Goal: Task Accomplishment & Management: Manage account settings

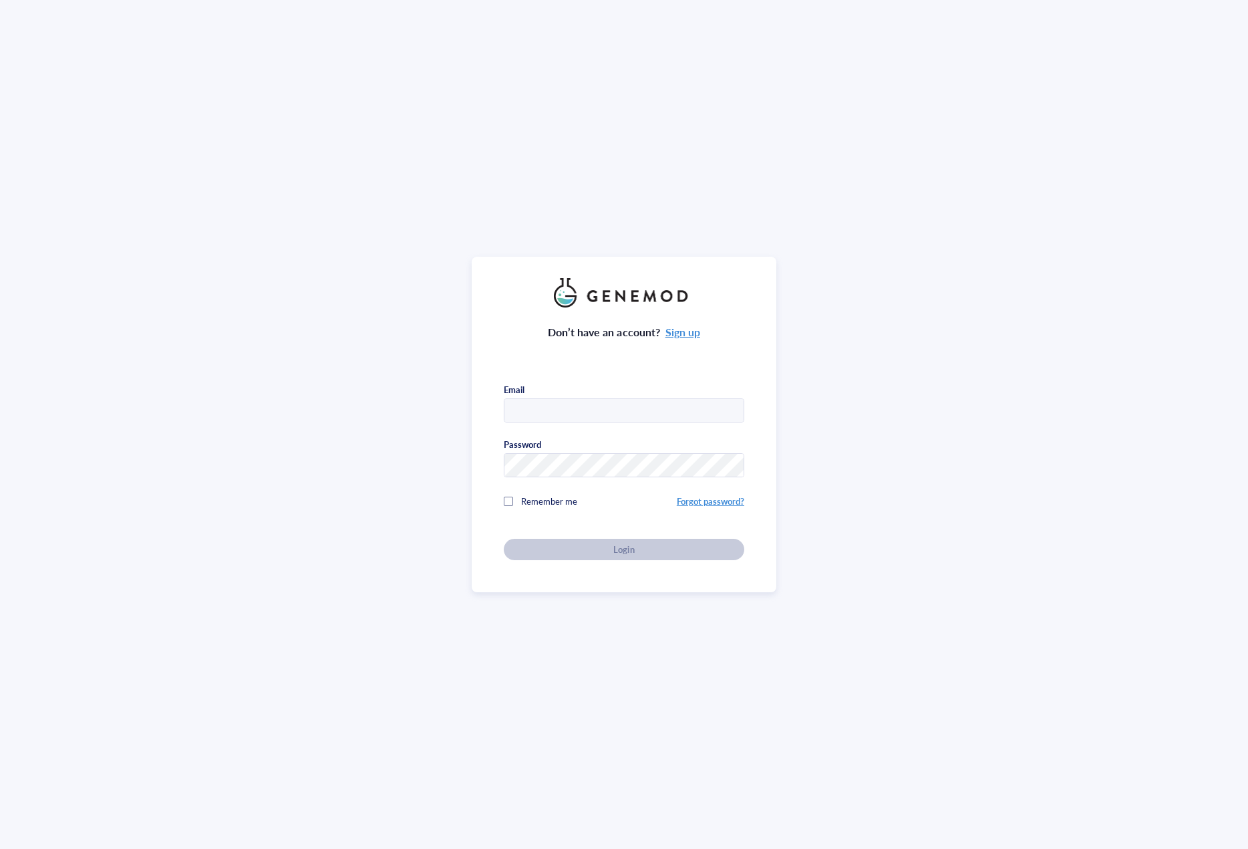
type input "[EMAIL_ADDRESS][DOMAIN_NAME]"
click at [705, 552] on div "Login" at bounding box center [624, 549] width 198 height 12
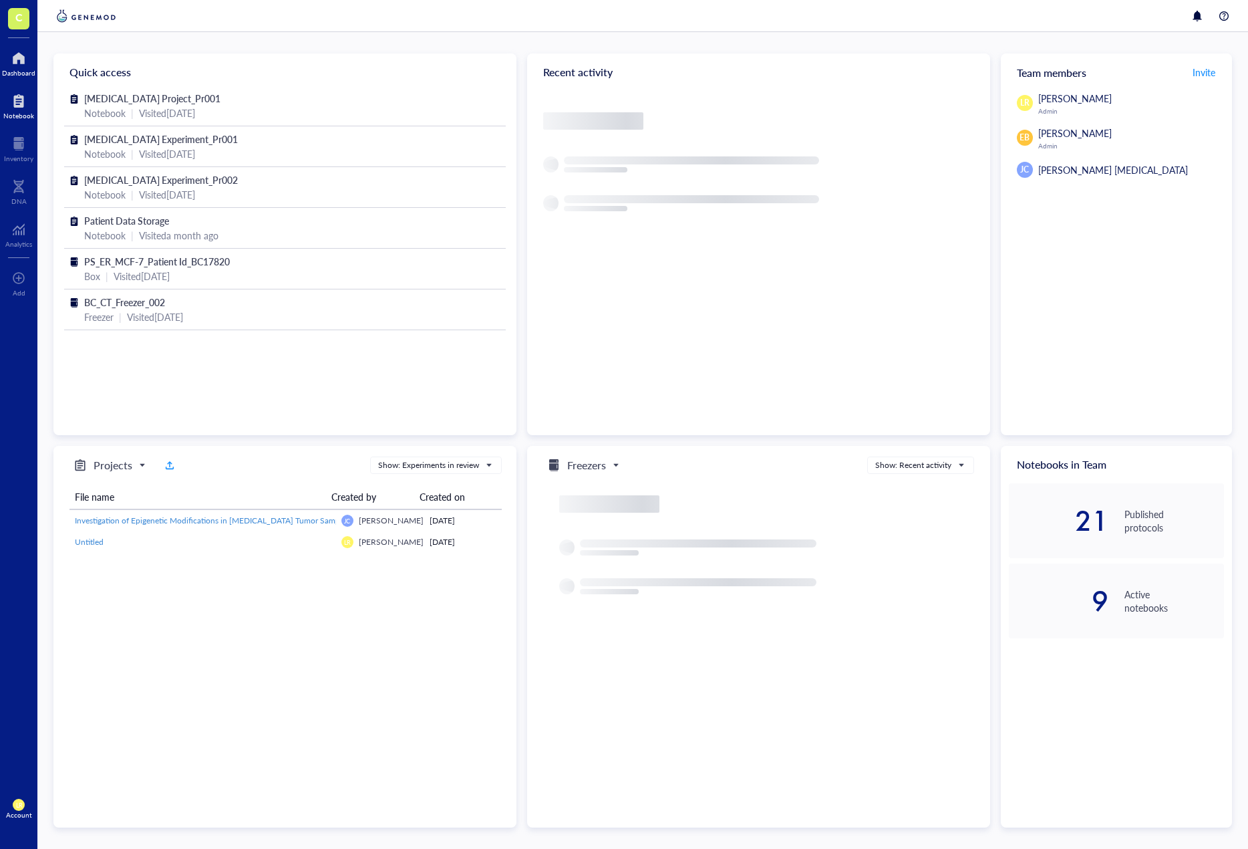
click at [29, 105] on div at bounding box center [18, 100] width 31 height 21
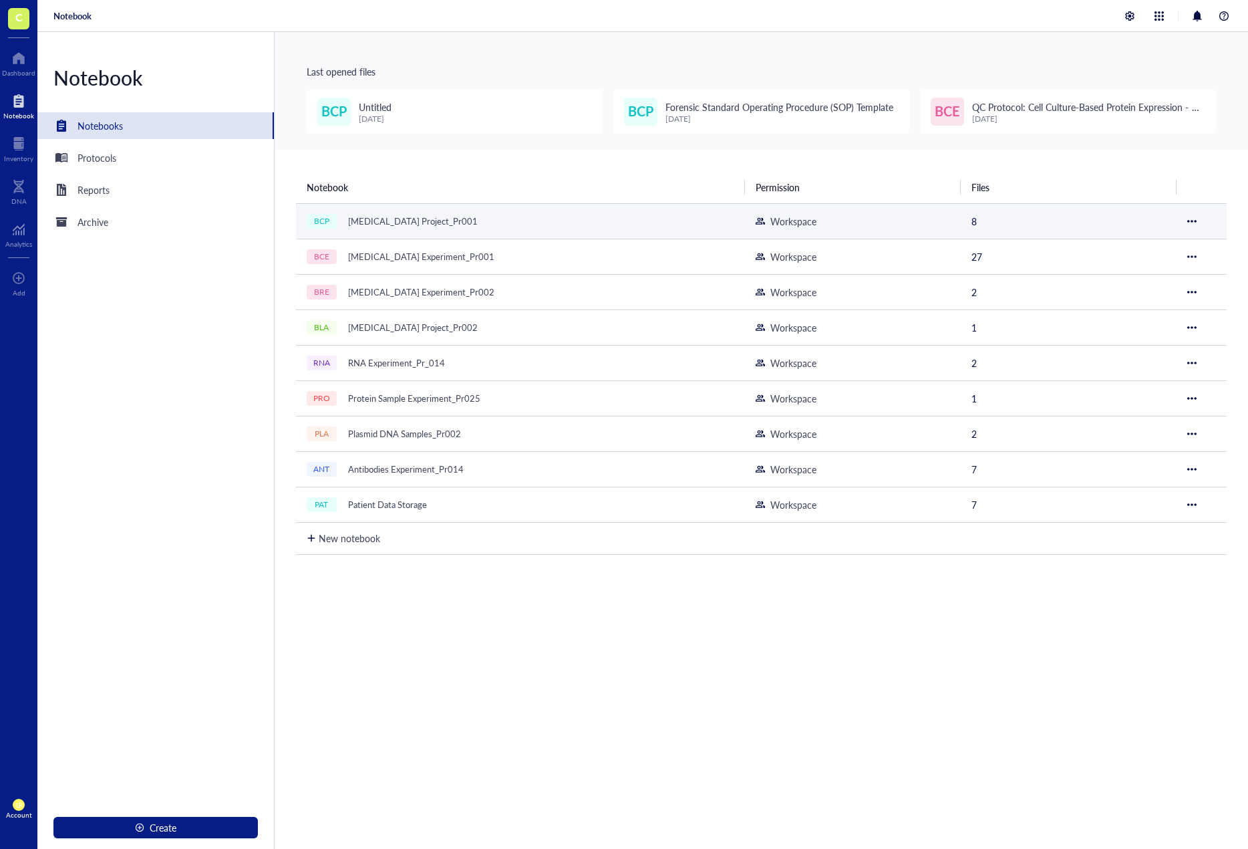
click at [430, 217] on div "[MEDICAL_DATA] Project_Pr001" at bounding box center [413, 221] width 142 height 19
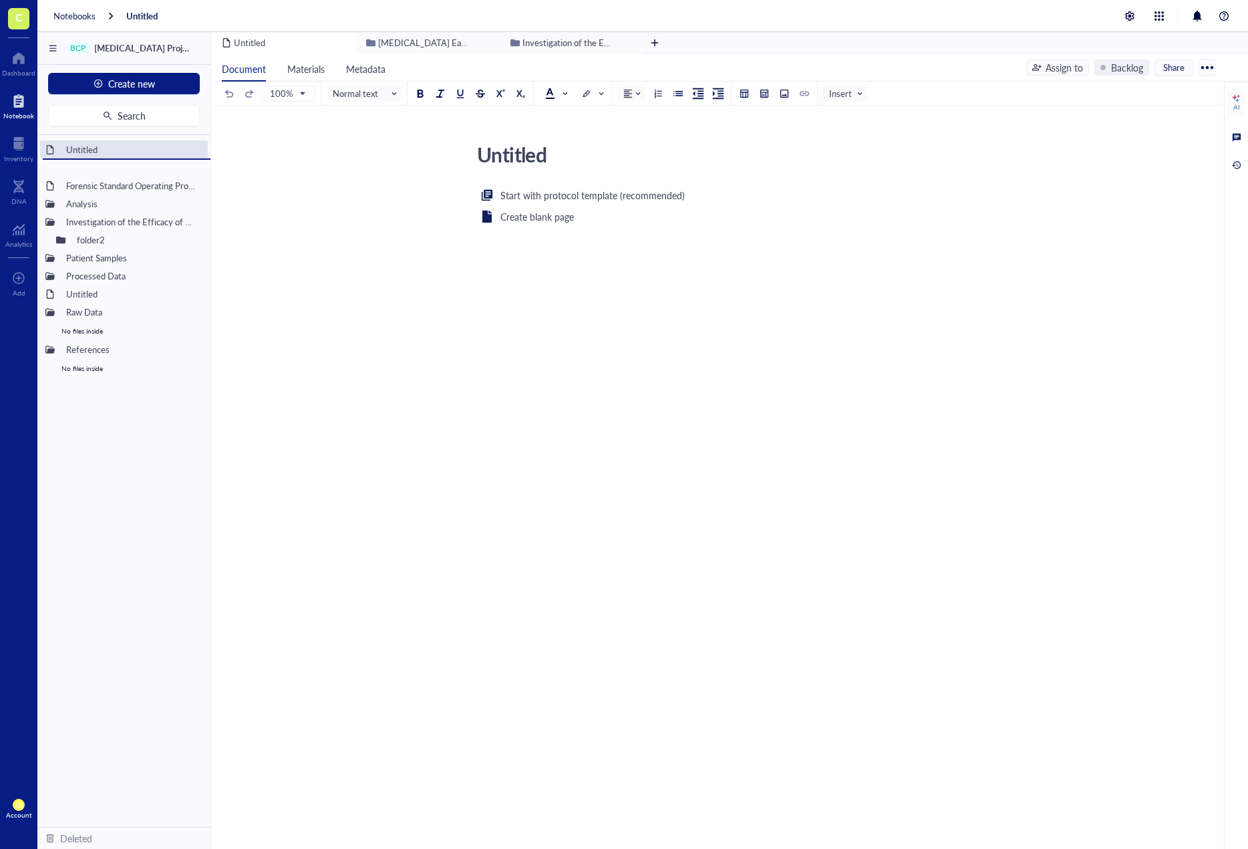
click at [128, 198] on div "Untitled Forensic Standard Operating Procedure (SOP) Template Analysis [MEDICAL…" at bounding box center [123, 481] width 173 height 692
drag, startPoint x: 129, startPoint y: 222, endPoint x: 118, endPoint y: 281, distance: 59.8
drag, startPoint x: 80, startPoint y: 253, endPoint x: 61, endPoint y: 138, distance: 116.6
click at [61, 138] on div "Untitled [MEDICAL_DATA] Early Dectection Forensic Standard Operating Procedure …" at bounding box center [123, 481] width 173 height 692
click at [429, 343] on div "Untitled Untitled Start with protocol template (recommended) Create blank page ﻿" at bounding box center [714, 291] width 1007 height 307
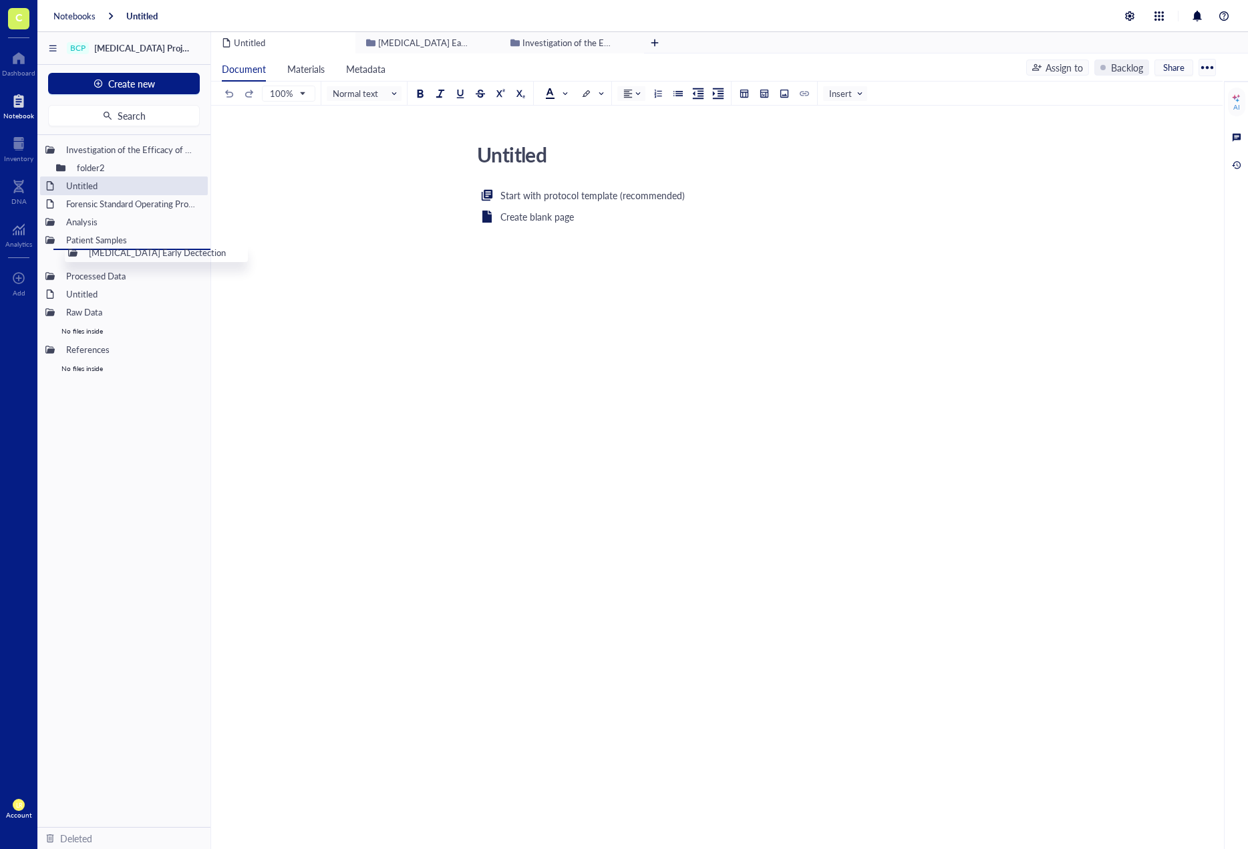
drag, startPoint x: 98, startPoint y: 205, endPoint x: 114, endPoint y: 267, distance: 64.0
click at [198, 148] on div at bounding box center [197, 149] width 9 height 9
click at [229, 217] on div "Move to" at bounding box center [235, 212] width 35 height 15
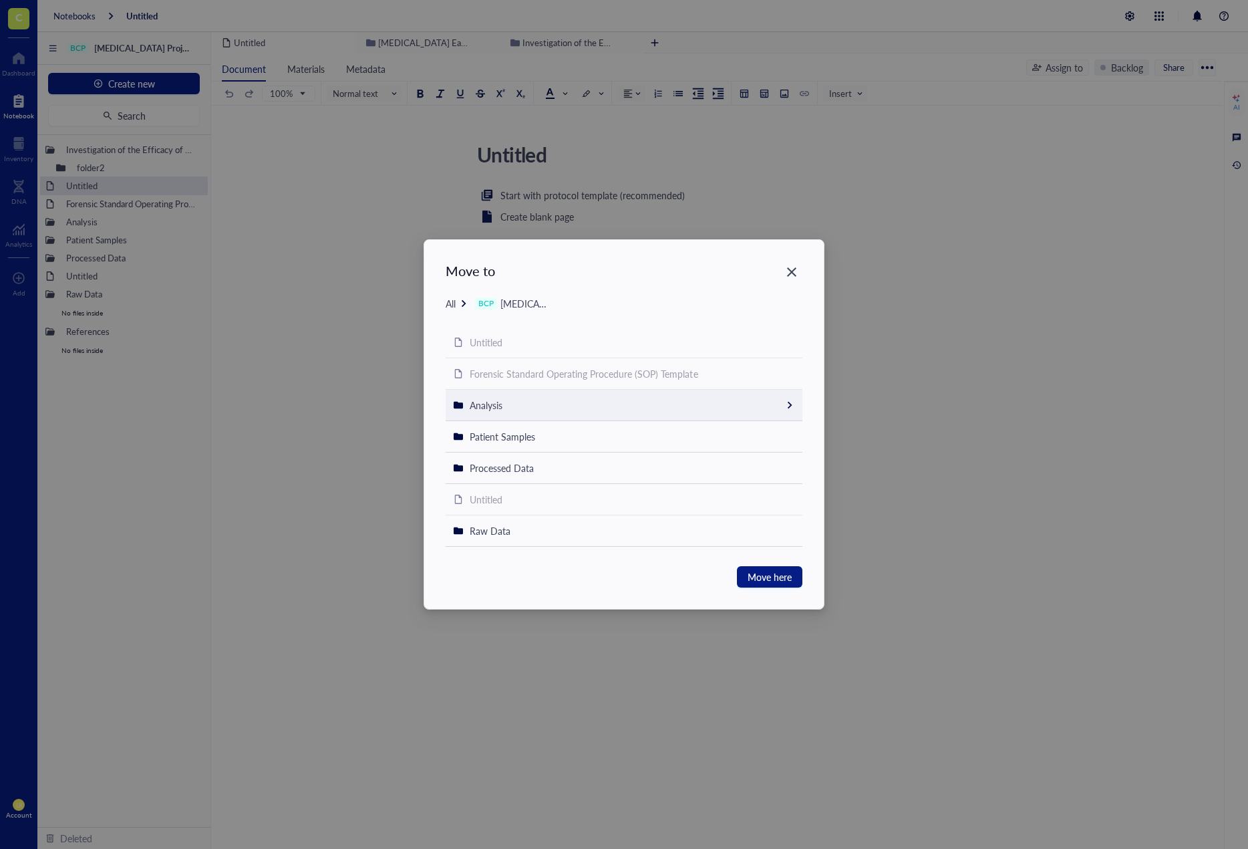
scroll to position [28, 0]
click at [620, 379] on div "Analysis" at bounding box center [624, 377] width 357 height 31
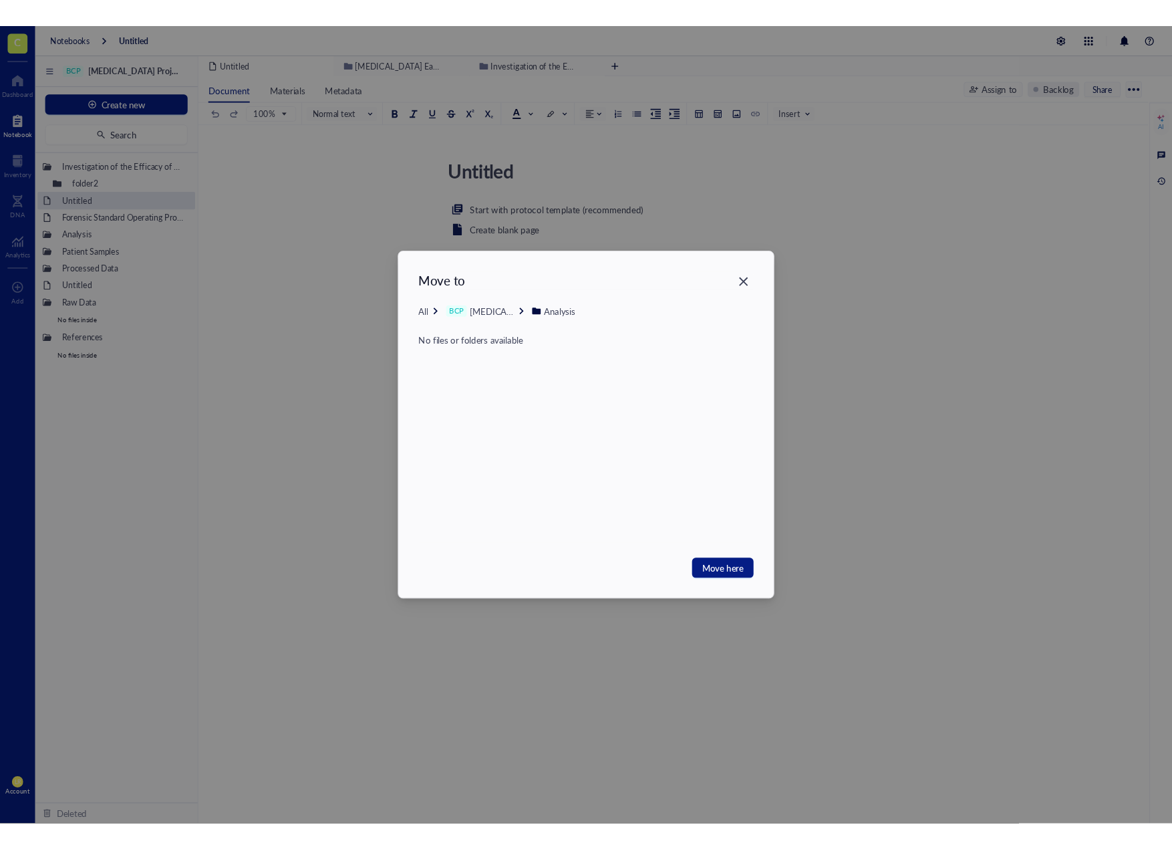
scroll to position [0, 0]
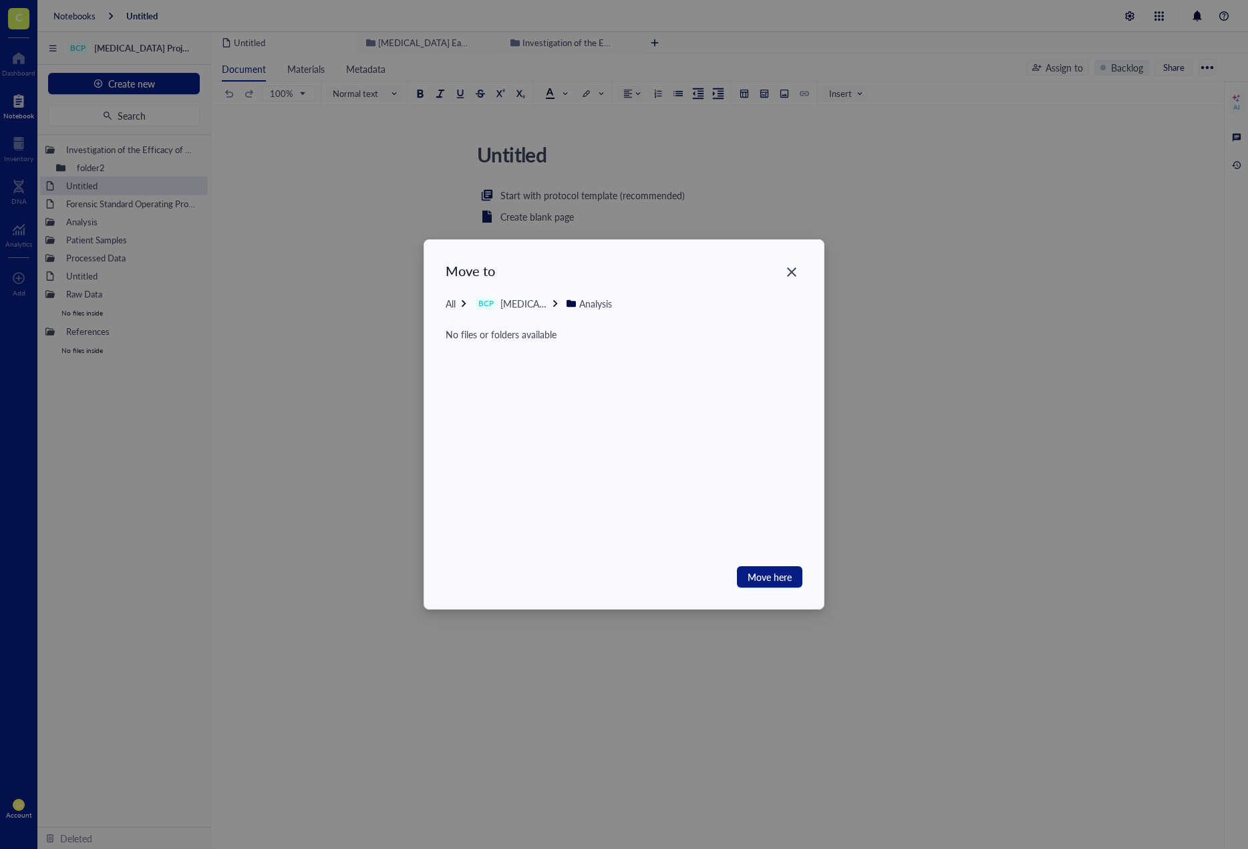
click at [462, 304] on icon at bounding box center [463, 303] width 9 height 9
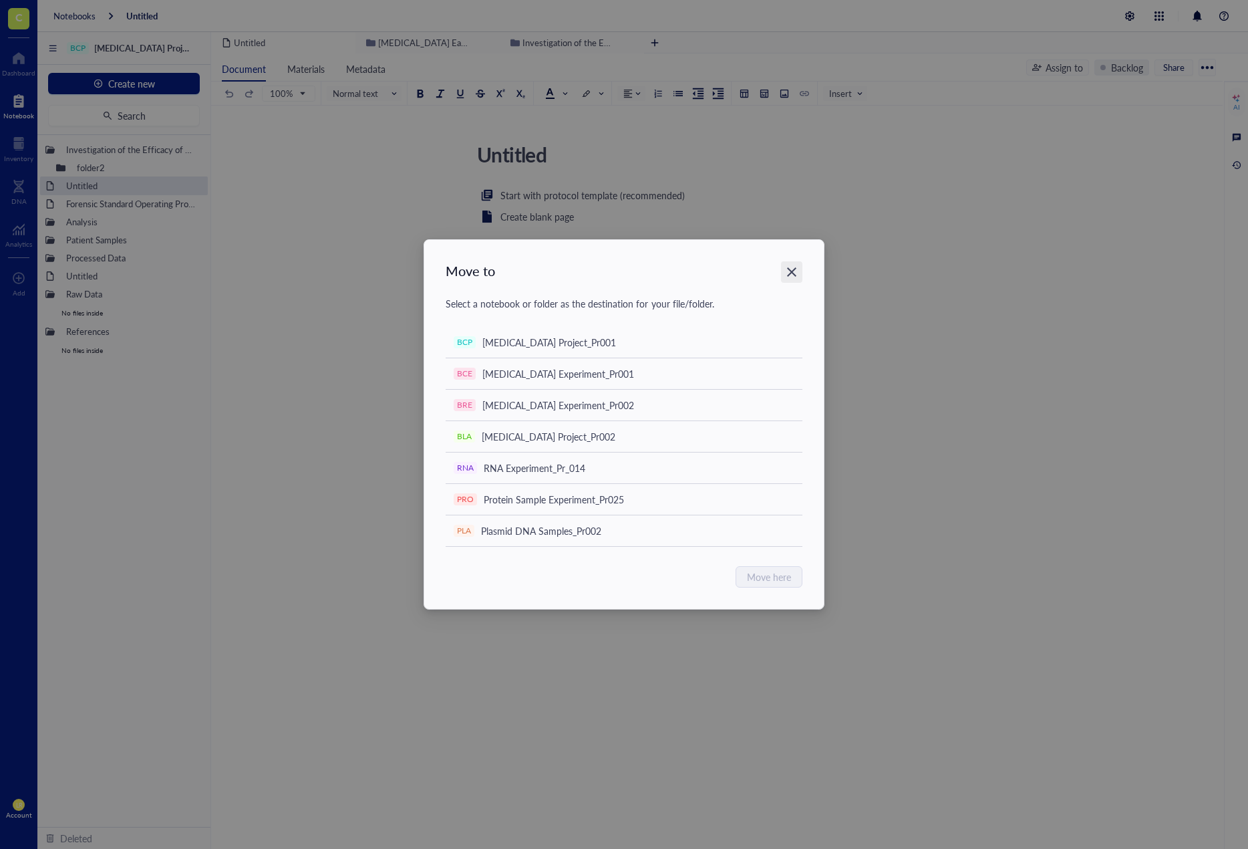
click at [790, 263] on div "Close" at bounding box center [791, 271] width 21 height 21
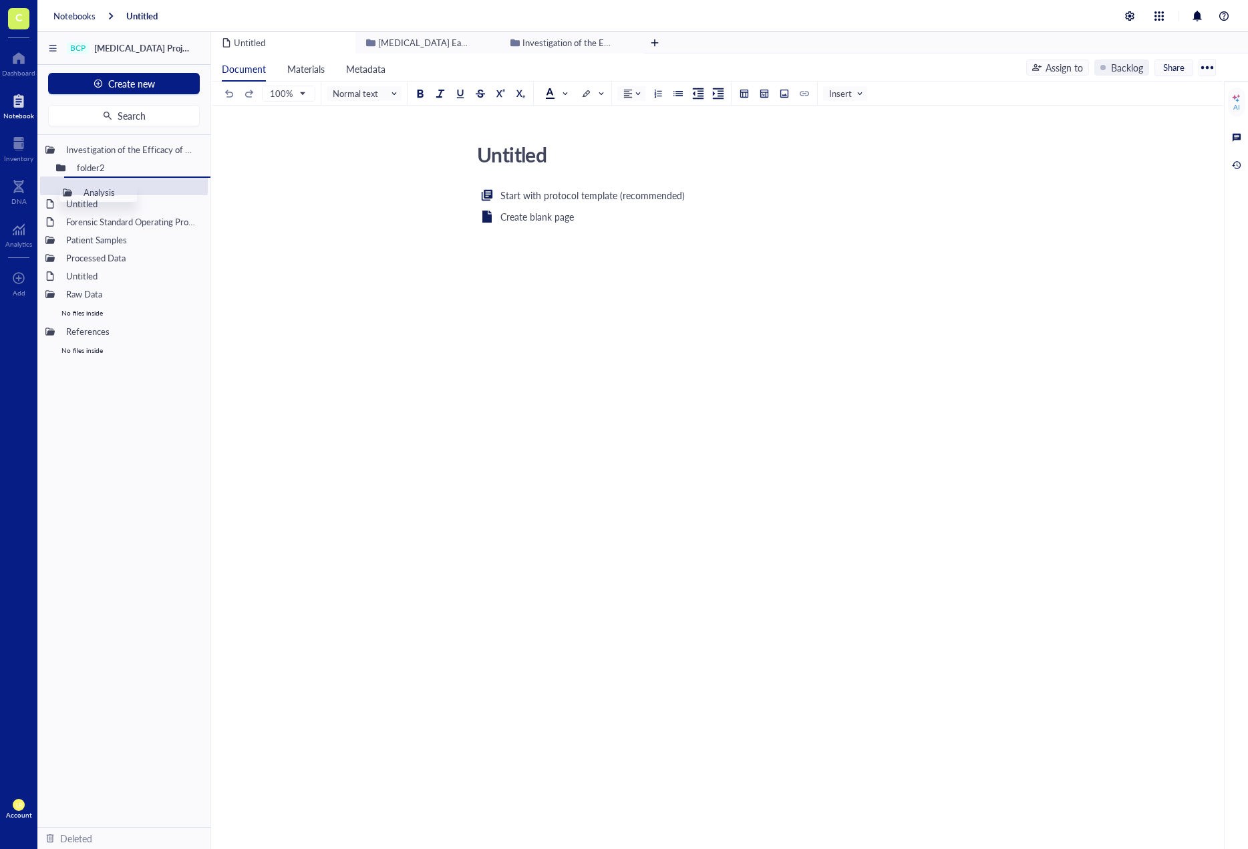
drag, startPoint x: 92, startPoint y: 225, endPoint x: 102, endPoint y: 209, distance: 18.9
click at [65, 166] on div at bounding box center [60, 167] width 9 height 9
click at [123, 201] on div "Investigation of the Efficacy of Anti-NMP22 folder2 2. Mechanistic Insights int…" at bounding box center [123, 481] width 173 height 692
click at [54, 202] on div at bounding box center [49, 203] width 9 height 9
drag, startPoint x: 91, startPoint y: 201, endPoint x: 108, endPoint y: 192, distance: 18.8
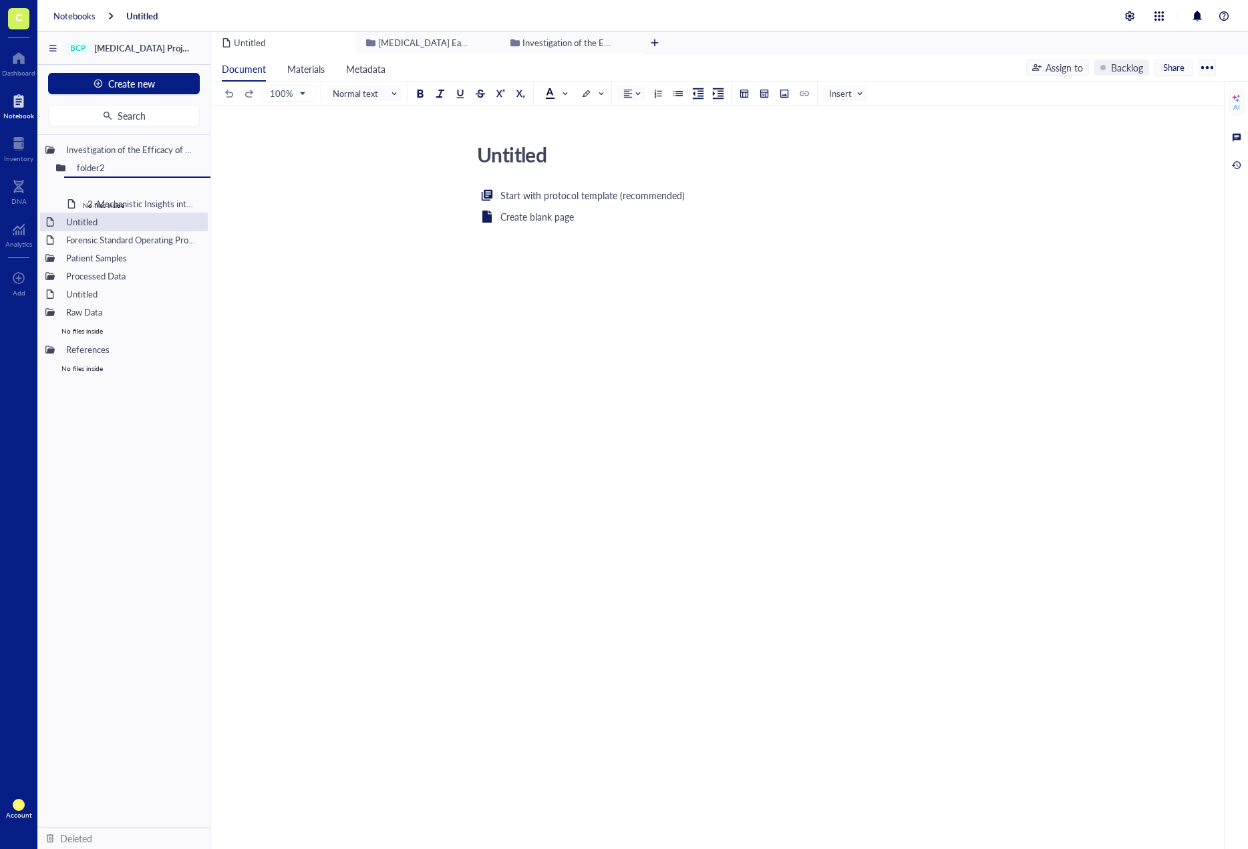
click at [108, 192] on div "Investigation of the Efficacy of Anti-NMP22 folder2 2. Mechanistic Insights int…" at bounding box center [123, 481] width 173 height 692
drag, startPoint x: 116, startPoint y: 184, endPoint x: 115, endPoint y: 192, distance: 8.1
drag, startPoint x: 86, startPoint y: 204, endPoint x: 87, endPoint y: 213, distance: 9.4
click at [87, 213] on div "Investigation of the Efficacy of Anti-NMP22 folder2 2. Mechanistic Insights int…" at bounding box center [123, 481] width 173 height 692
click at [60, 171] on div "BCP [MEDICAL_DATA] Project_Pr001 Create new Search Investigation of the Efficac…" at bounding box center [642, 456] width 1211 height 849
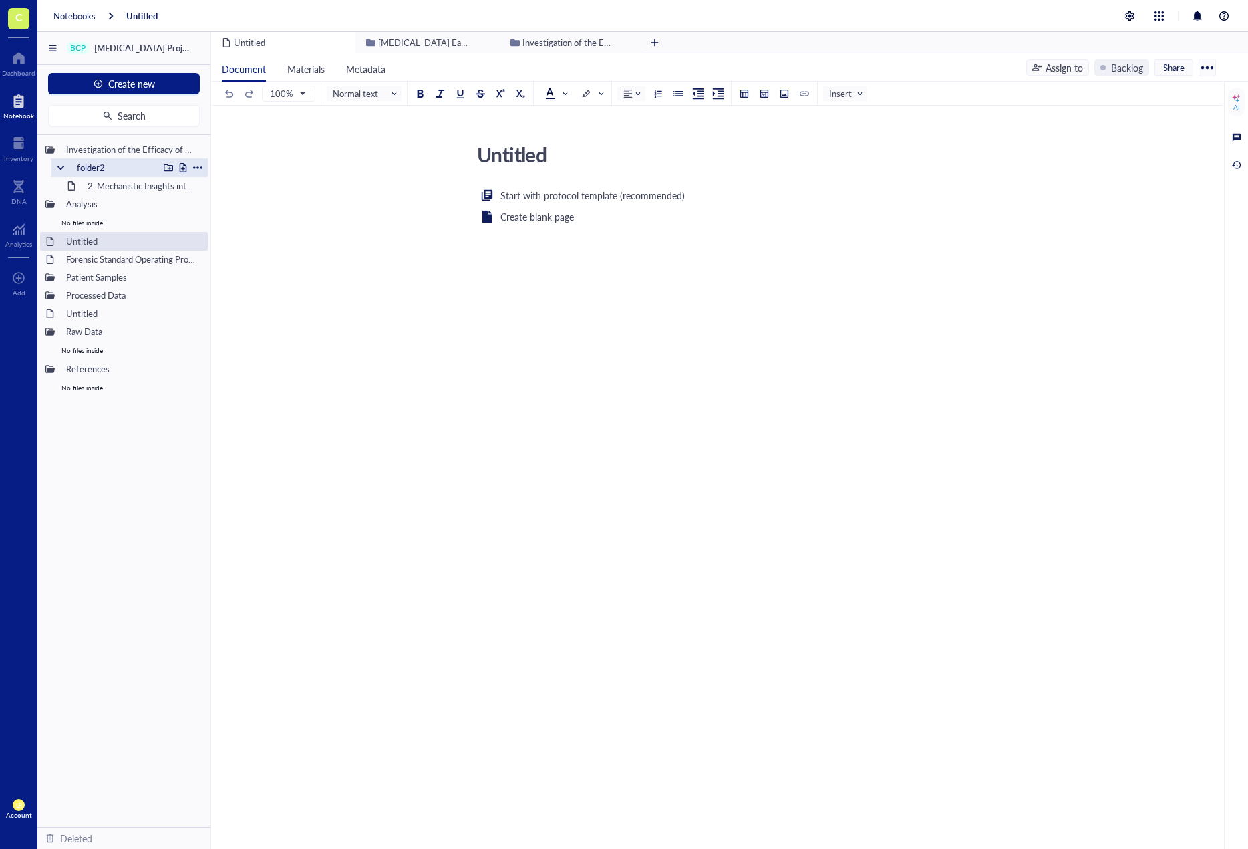
click at [61, 166] on div at bounding box center [60, 167] width 9 height 9
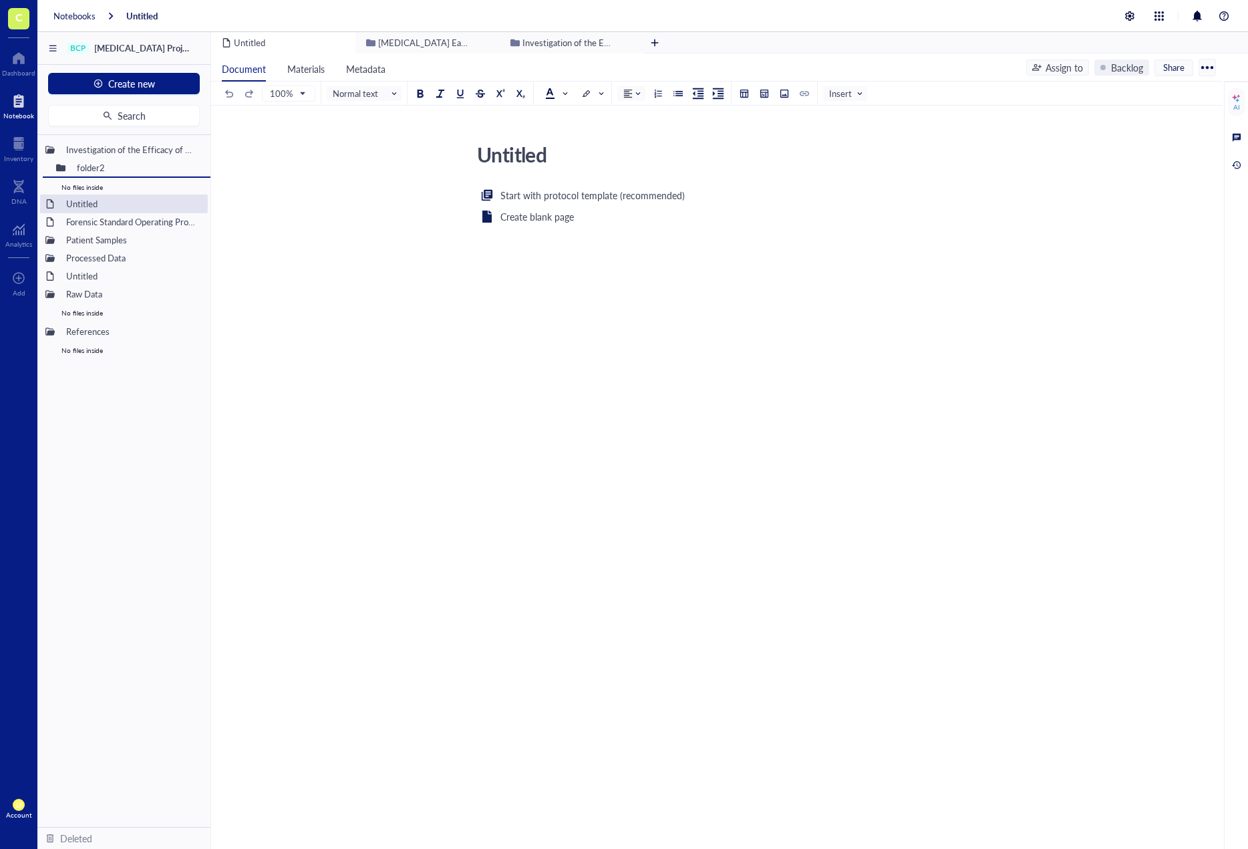
drag, startPoint x: 78, startPoint y: 187, endPoint x: 76, endPoint y: 204, distance: 16.8
click at [76, 204] on div "Investigation of the Efficacy of Anti-NMP22 folder2 Analysis No files inside Un…" at bounding box center [123, 481] width 173 height 692
drag, startPoint x: 78, startPoint y: 188, endPoint x: 89, endPoint y: 188, distance: 11.4
click at [89, 188] on div "Investigation of the Efficacy of Anti-NMP22 folder2 Analysis No files inside Un…" at bounding box center [123, 481] width 173 height 692
click at [61, 184] on div "No files inside" at bounding box center [129, 186] width 157 height 19
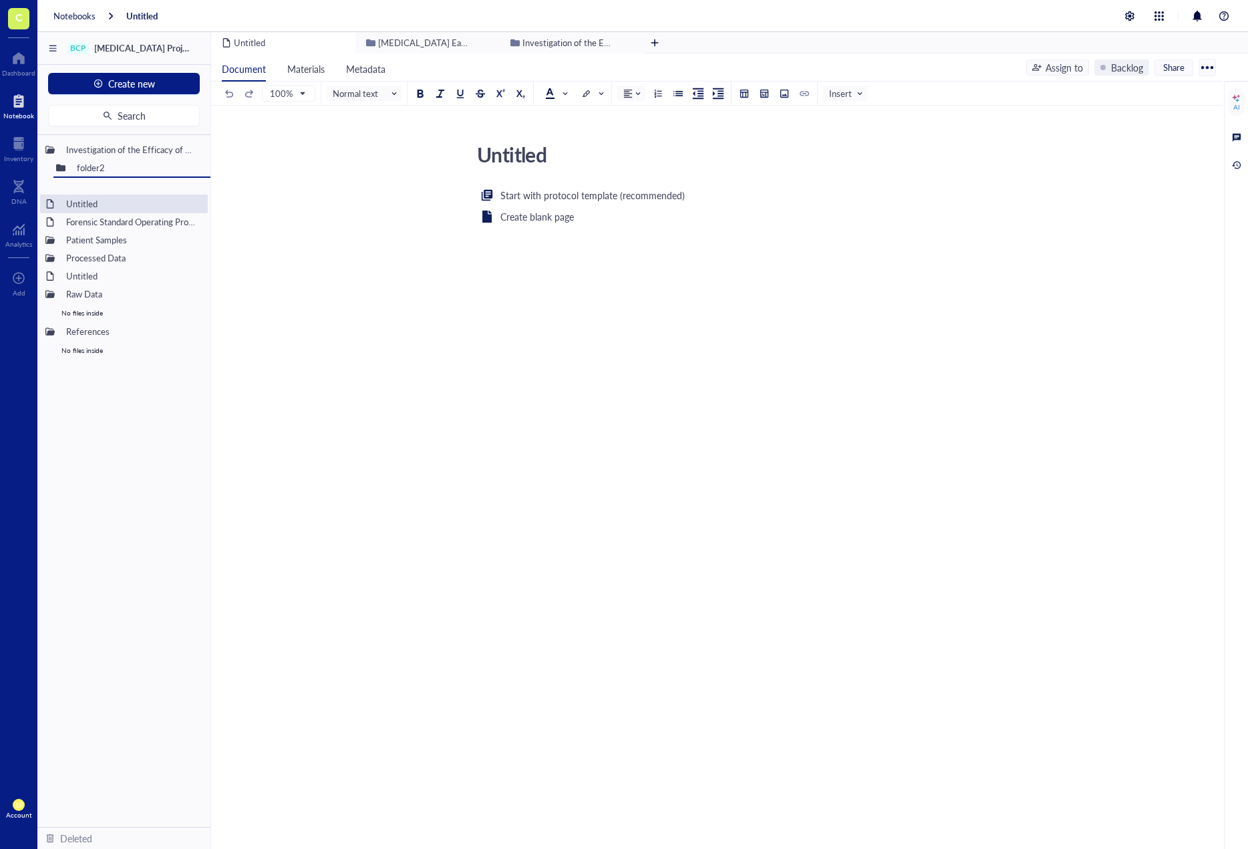
drag, startPoint x: 86, startPoint y: 170, endPoint x: 88, endPoint y: 209, distance: 39.5
click at [276, 243] on div "Untitled Untitled Start with protocol template (recommended) Create blank page ﻿" at bounding box center [714, 291] width 1007 height 307
drag, startPoint x: 75, startPoint y: 277, endPoint x: 95, endPoint y: 225, distance: 56.5
click at [58, 184] on div at bounding box center [60, 185] width 9 height 9
drag, startPoint x: 85, startPoint y: 223, endPoint x: 95, endPoint y: 237, distance: 17.2
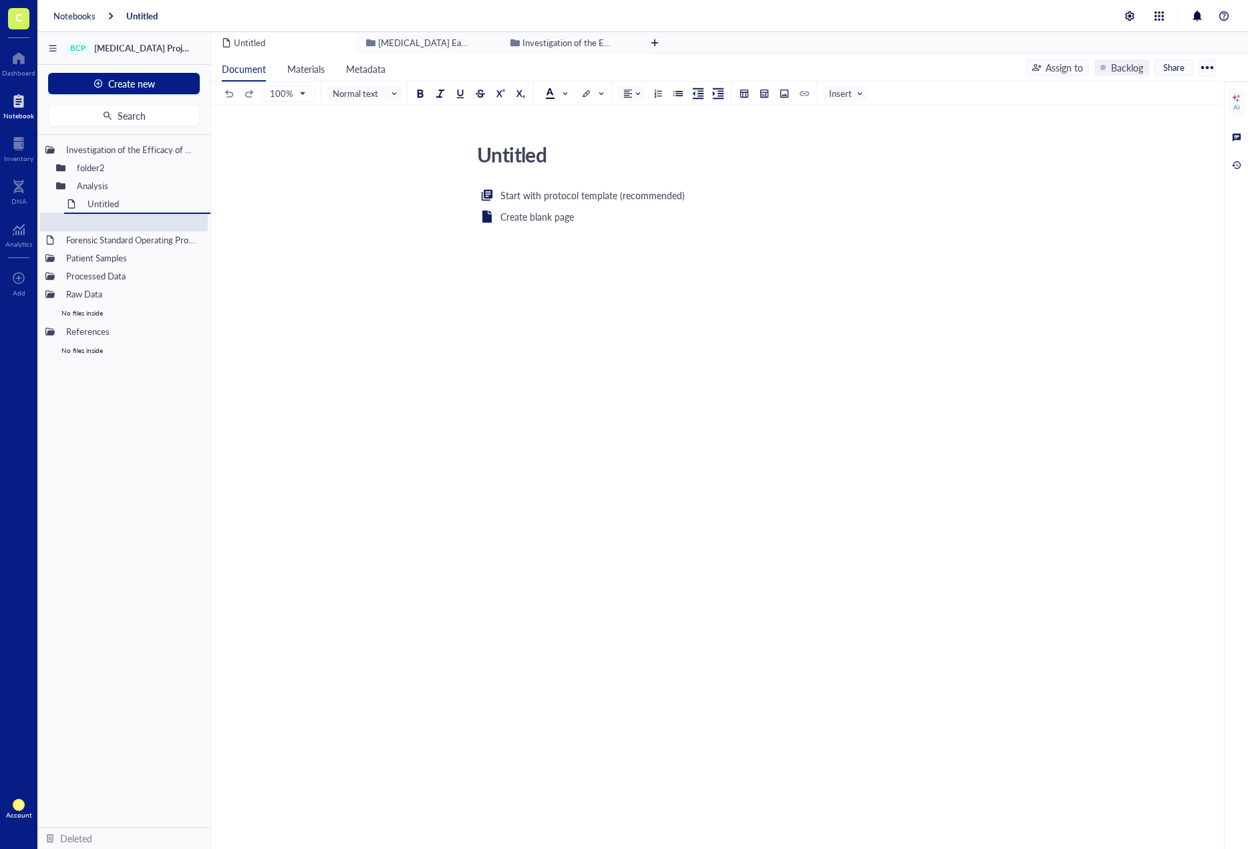
click at [95, 237] on div "Investigation of the Efficacy of Anti-NMP22 folder2 Analysis Untitled Untitled …" at bounding box center [123, 481] width 173 height 692
click at [61, 170] on div at bounding box center [60, 167] width 9 height 9
drag, startPoint x: 110, startPoint y: 213, endPoint x: 128, endPoint y: 239, distance: 31.2
drag, startPoint x: 110, startPoint y: 244, endPoint x: 136, endPoint y: 271, distance: 36.9
click at [301, 293] on div "Untitled Untitled Start with protocol template (recommended) Create blank page ﻿" at bounding box center [714, 291] width 1007 height 307
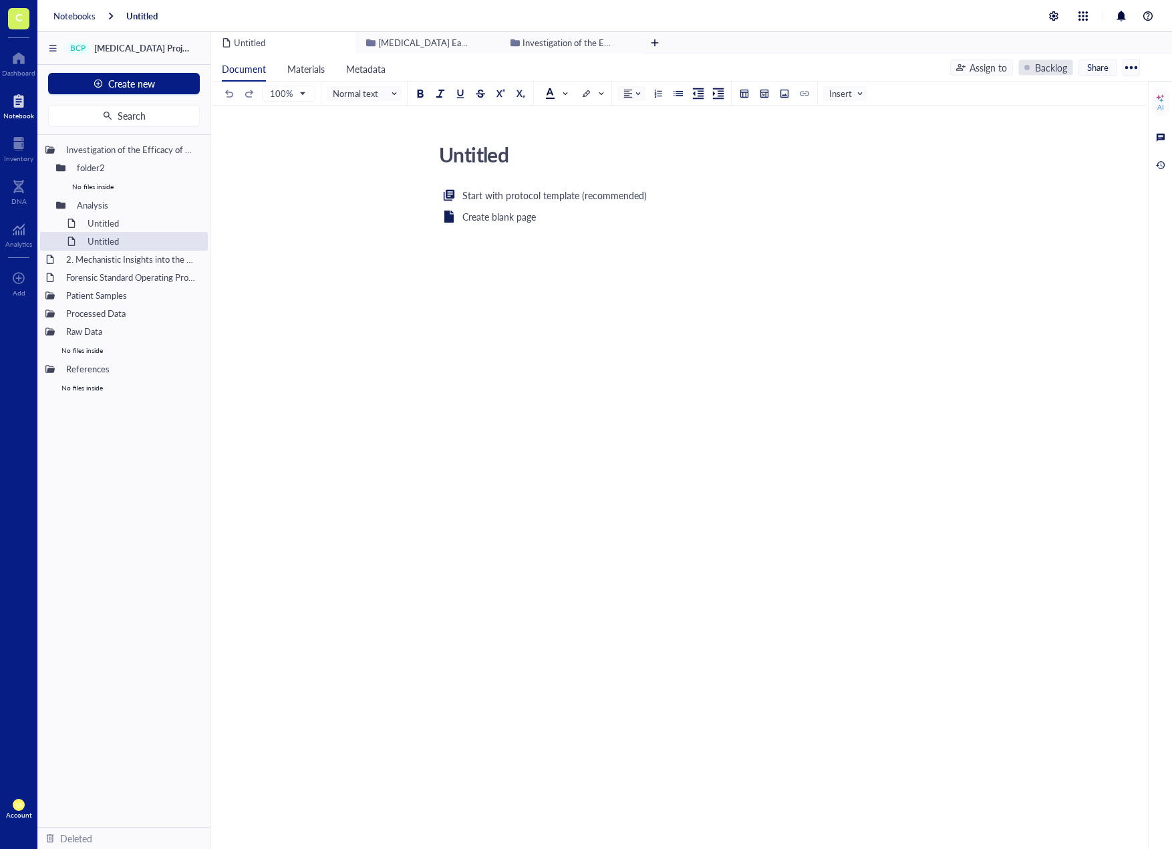
click at [1038, 70] on div "Backlog" at bounding box center [1051, 67] width 32 height 15
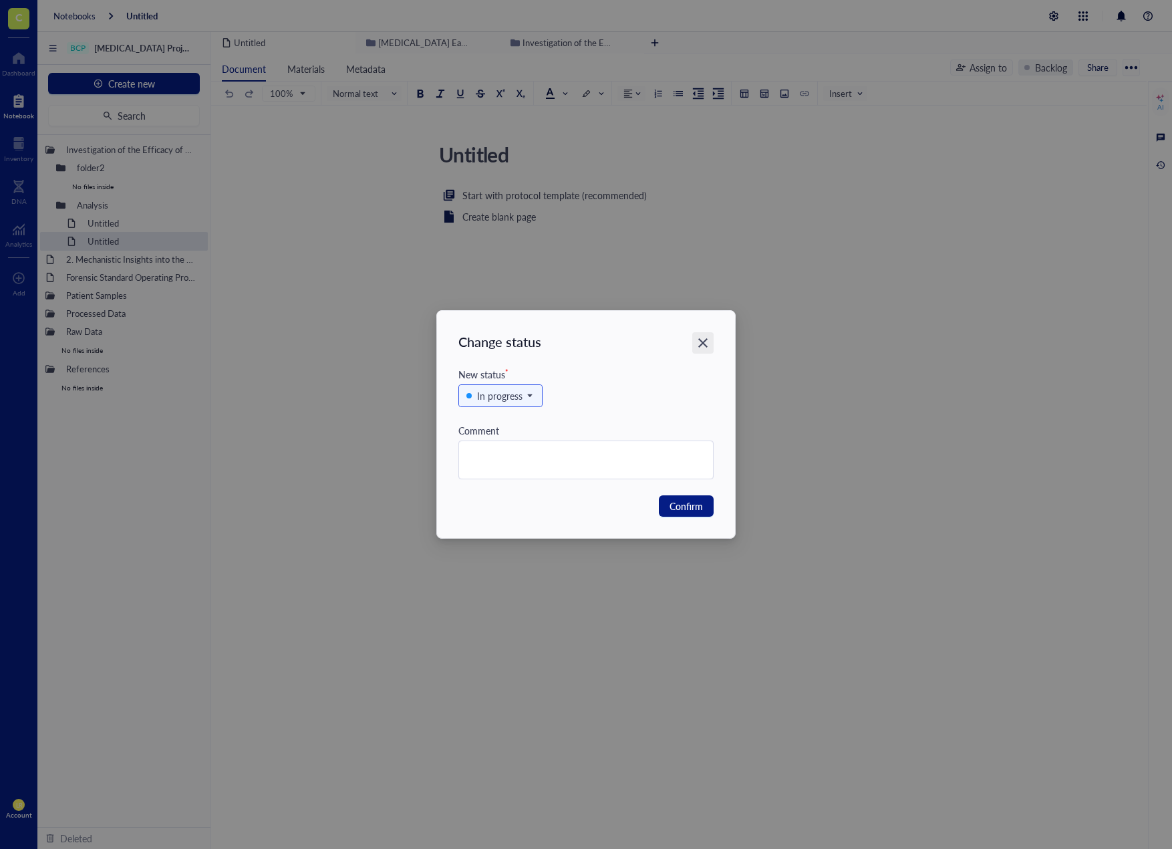
click at [702, 342] on icon "Close" at bounding box center [702, 342] width 9 height 9
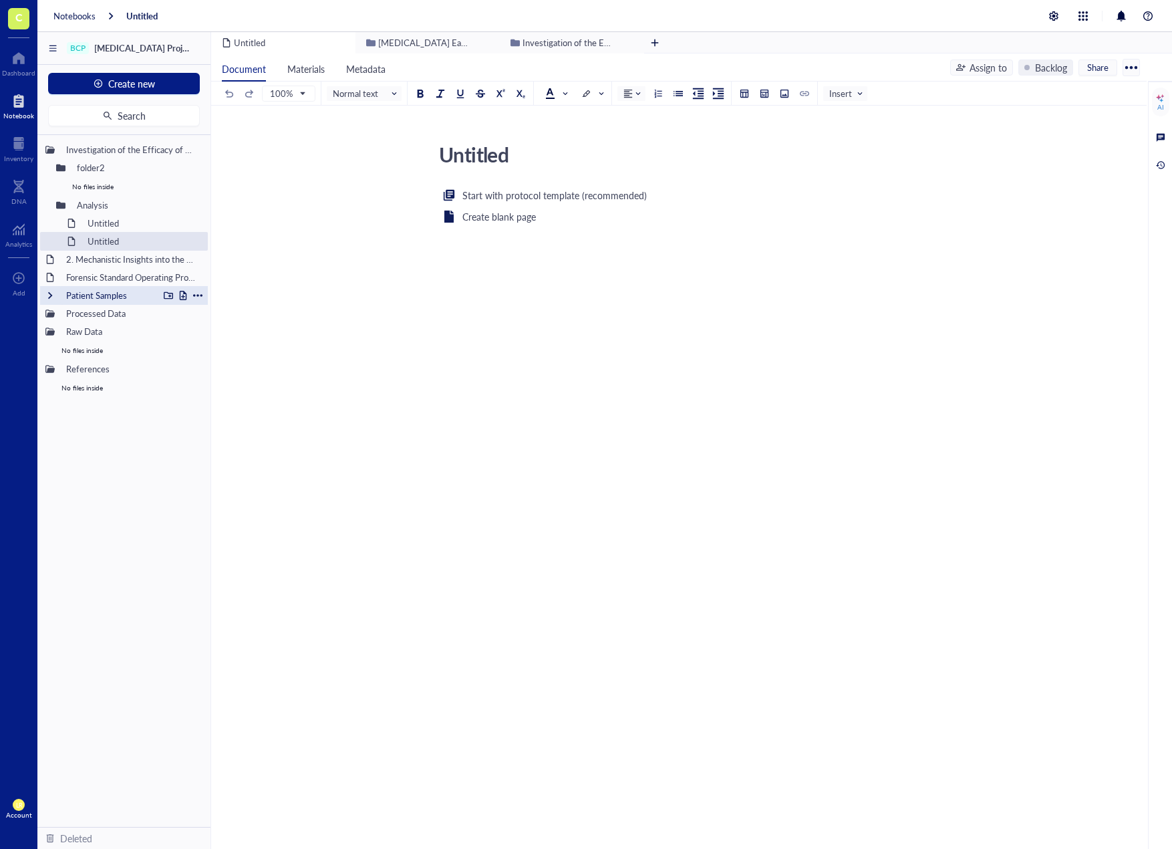
click at [110, 287] on div "Patient Samples" at bounding box center [109, 295] width 98 height 19
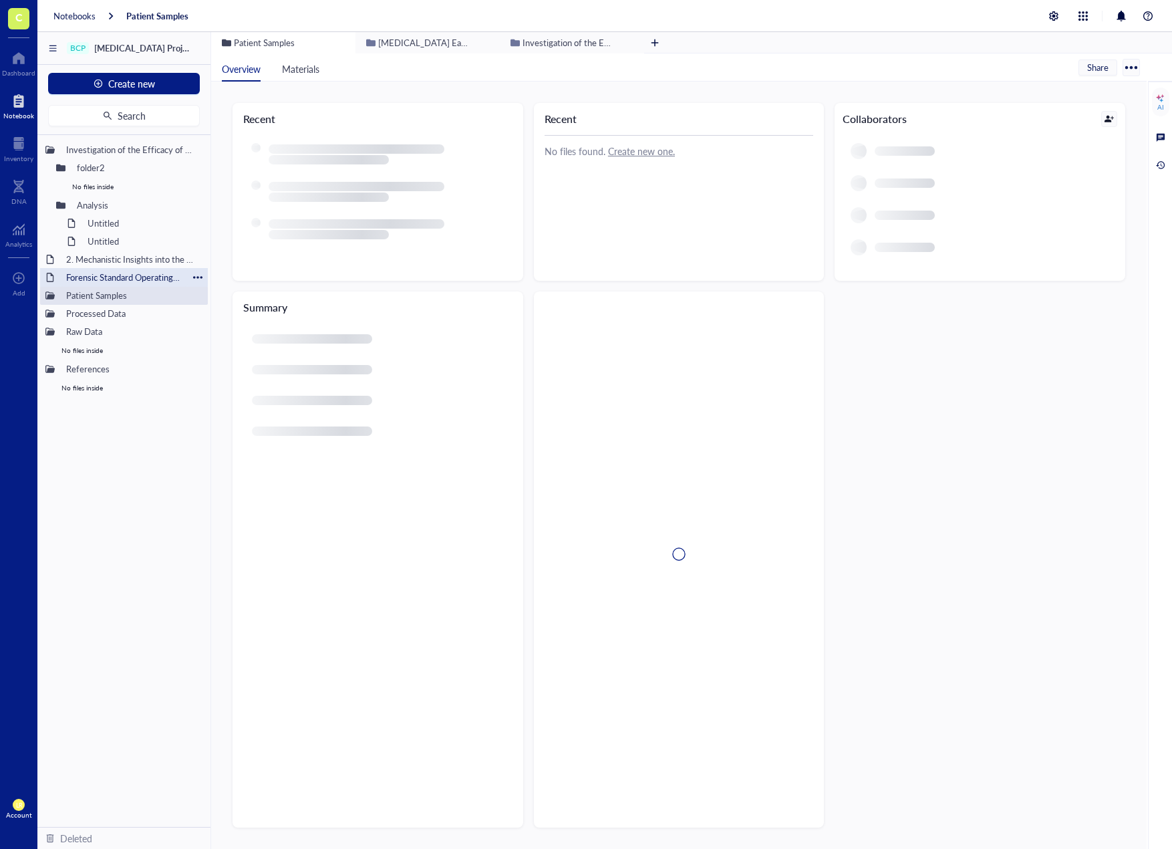
click at [119, 279] on div "Forensic Standard Operating Procedure (SOP) Template" at bounding box center [124, 277] width 128 height 19
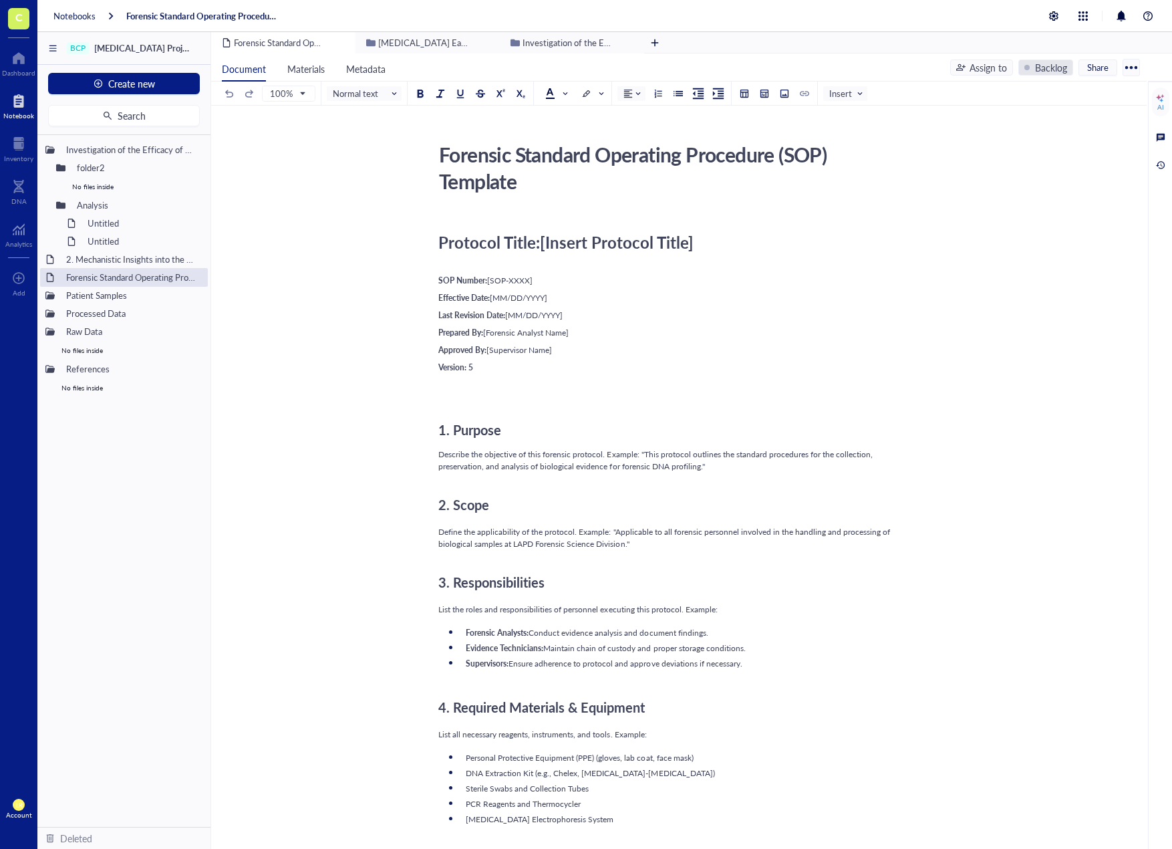
click at [1035, 68] on div "Backlog" at bounding box center [1051, 67] width 32 height 15
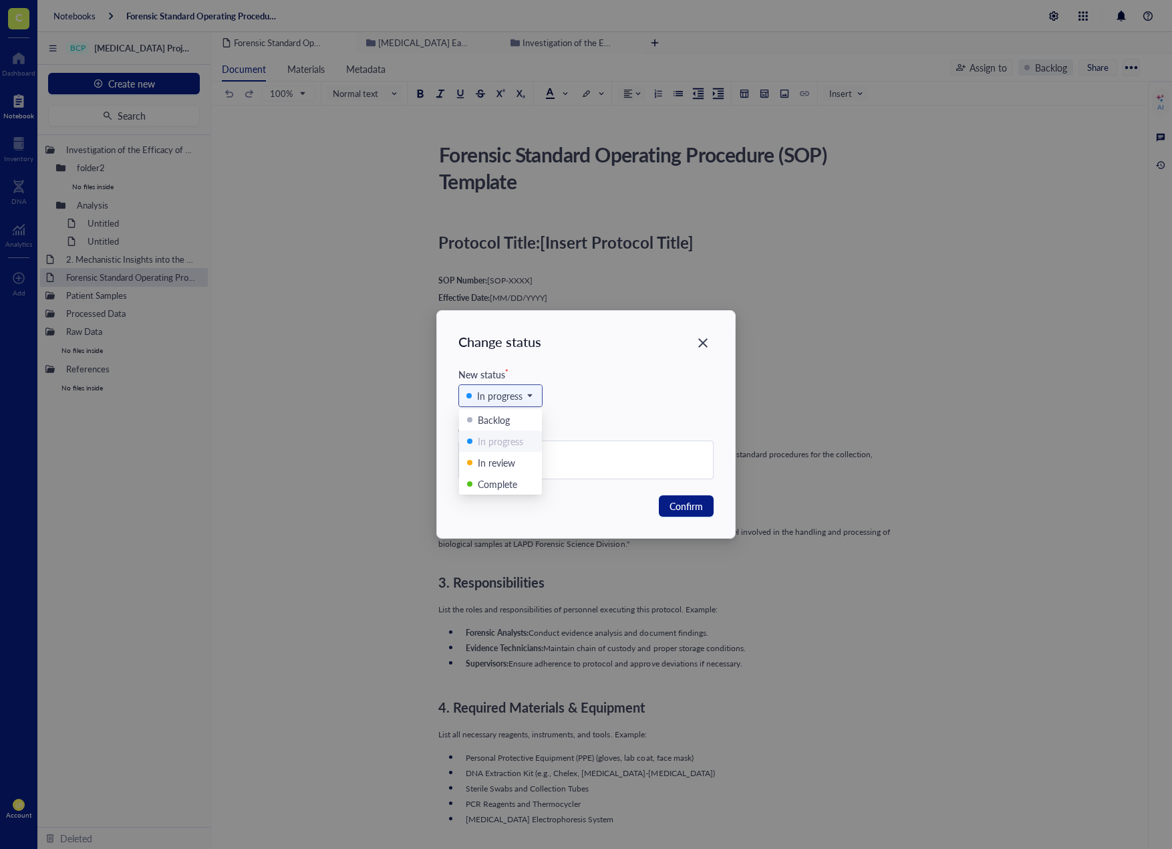
click at [512, 393] on div "In progress" at bounding box center [499, 395] width 45 height 15
click at [489, 459] on div "In review" at bounding box center [496, 462] width 37 height 15
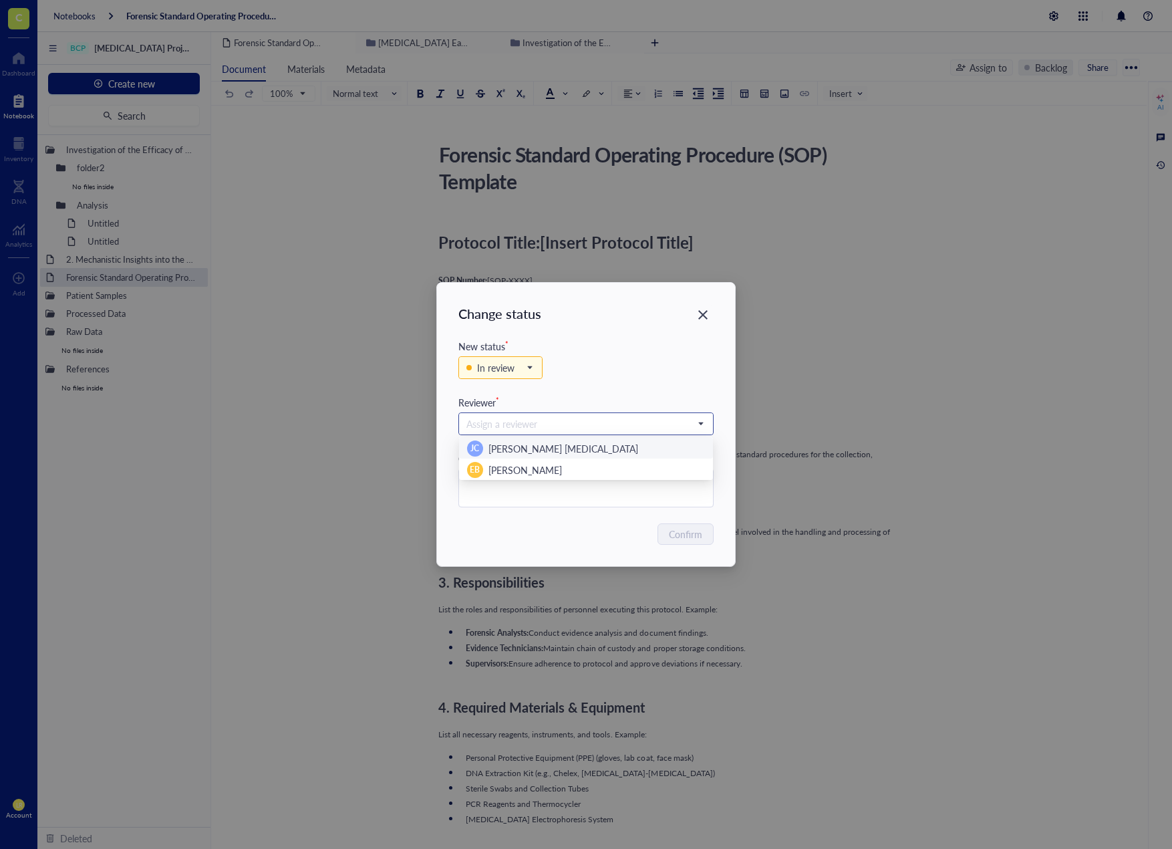
click at [563, 428] on input "search" at bounding box center [580, 424] width 227 height 20
click at [620, 362] on div "In review Backlog In progress In review Complete" at bounding box center [585, 374] width 255 height 41
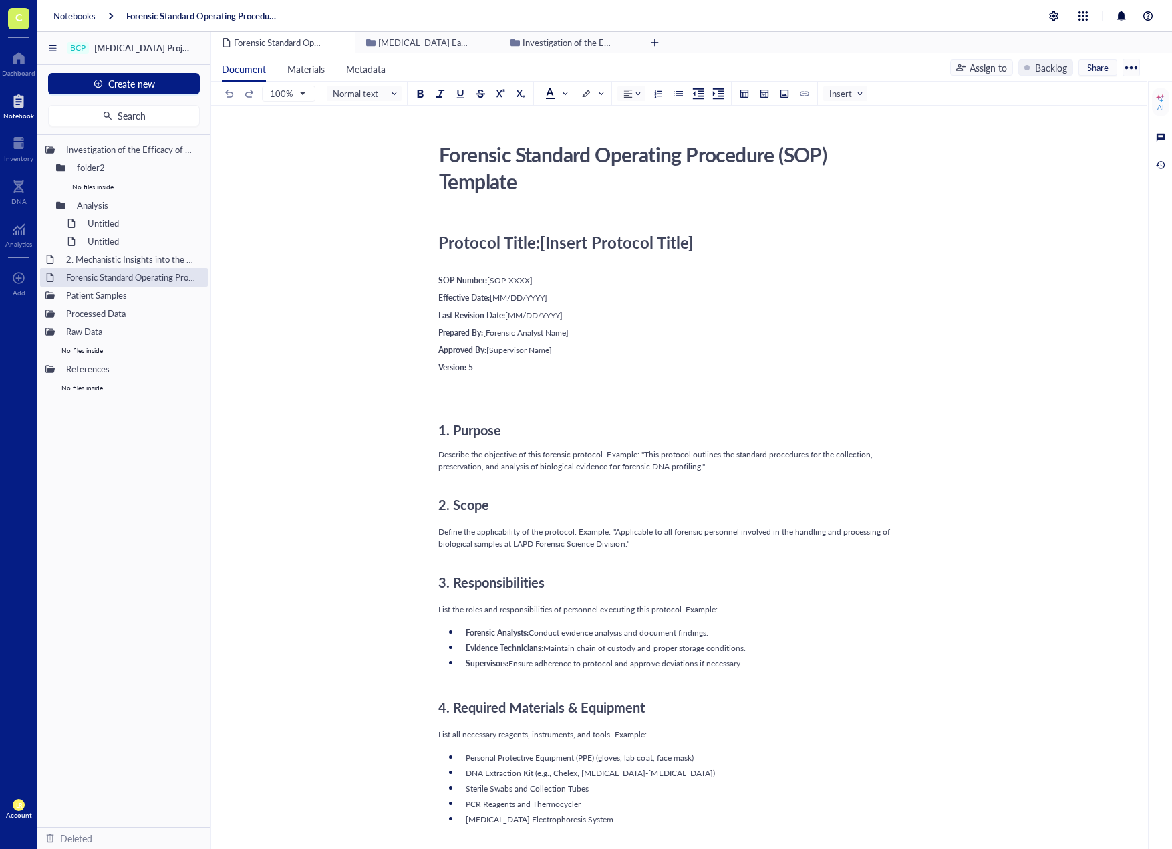
click at [633, 346] on div "Approved By: [Supervisor Name]" at bounding box center [676, 350] width 476 height 12
click at [580, 368] on div "Version: 5" at bounding box center [676, 368] width 476 height 12
drag, startPoint x: 716, startPoint y: 469, endPoint x: 398, endPoint y: 456, distance: 319.0
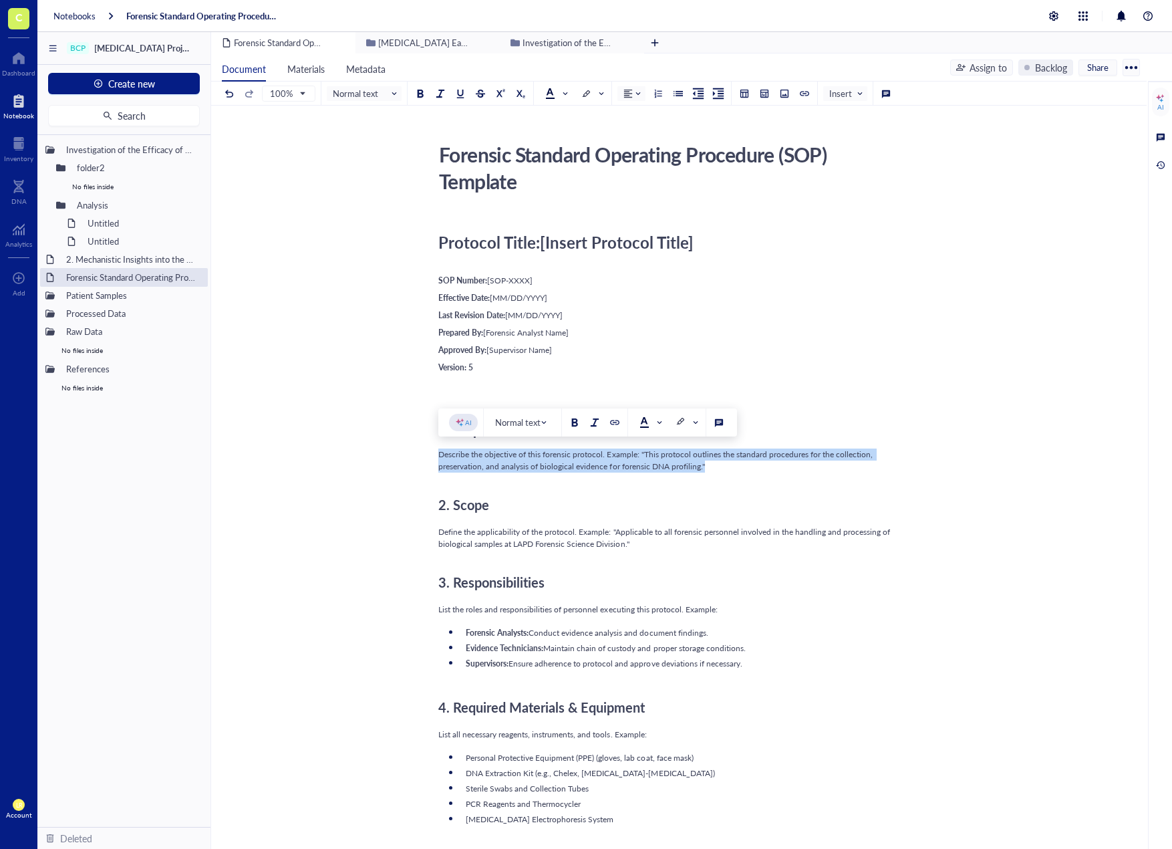
copy span "Describe the objective of this forensic protocol. Example: "This protocol outli…"
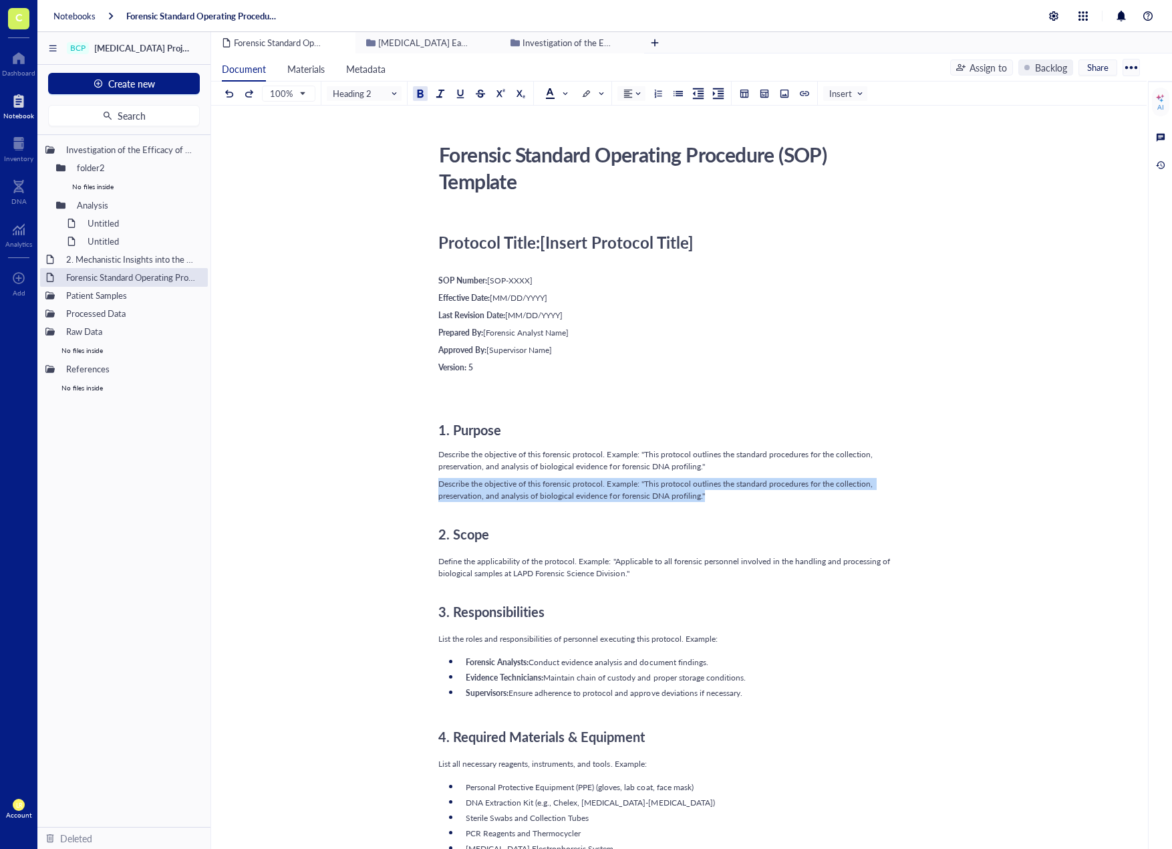
drag, startPoint x: 744, startPoint y: 495, endPoint x: 404, endPoint y: 475, distance: 340.1
click at [487, 492] on span "Describe the objective of this forensic protocol. Example: "This protocol outli…" at bounding box center [656, 489] width 436 height 23
drag, startPoint x: 525, startPoint y: 483, endPoint x: 626, endPoint y: 498, distance: 102.0
click at [626, 498] on span "Describe the objective of this forensic protocol. Example: "This protocol outli…" at bounding box center [656, 489] width 436 height 23
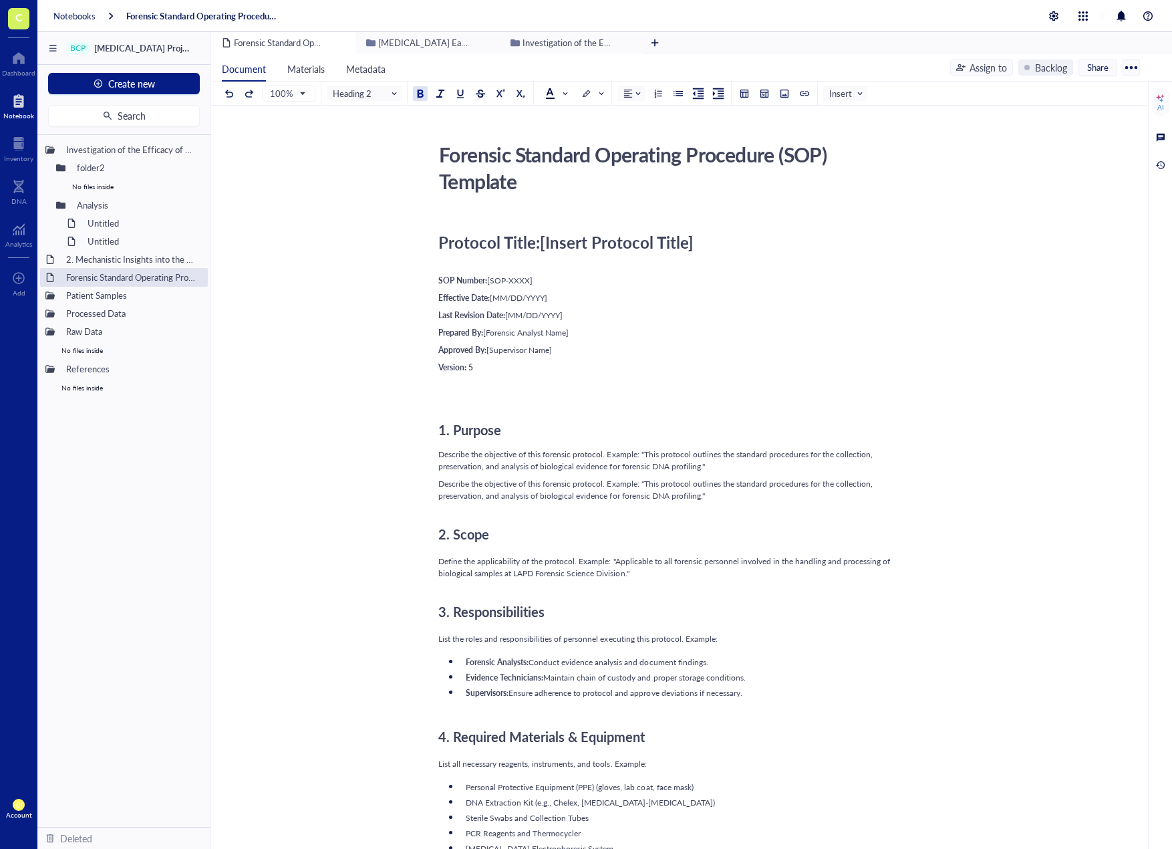
click at [674, 500] on span "Describe the objective of this forensic protocol. Example: "This protocol outli…" at bounding box center [656, 489] width 436 height 23
drag, startPoint x: 713, startPoint y: 490, endPoint x: 428, endPoint y: 486, distance: 284.7
click at [740, 487] on span "Describe the objective of this forensic protocol. Example: "This protocol outli…" at bounding box center [656, 489] width 436 height 23
click at [751, 467] on div "Describe the objective of this forensic protocol. Example: "This protocol outli…" at bounding box center [676, 460] width 476 height 24
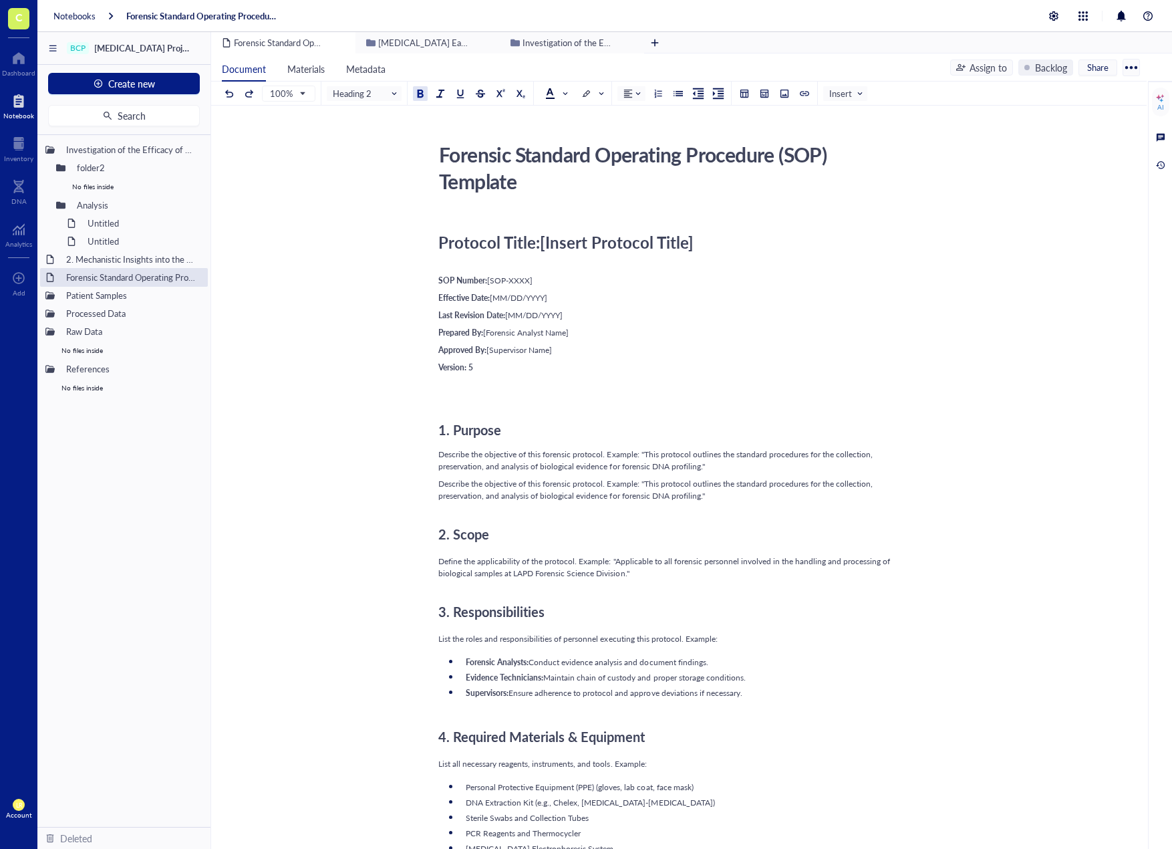
click at [747, 573] on div "Define the applicability of the protocol. Example: "Applicable to all forensic …" at bounding box center [676, 567] width 476 height 24
click at [138, 277] on div "Forensic Standard Operating Procedure (SOP) Template" at bounding box center [124, 277] width 128 height 19
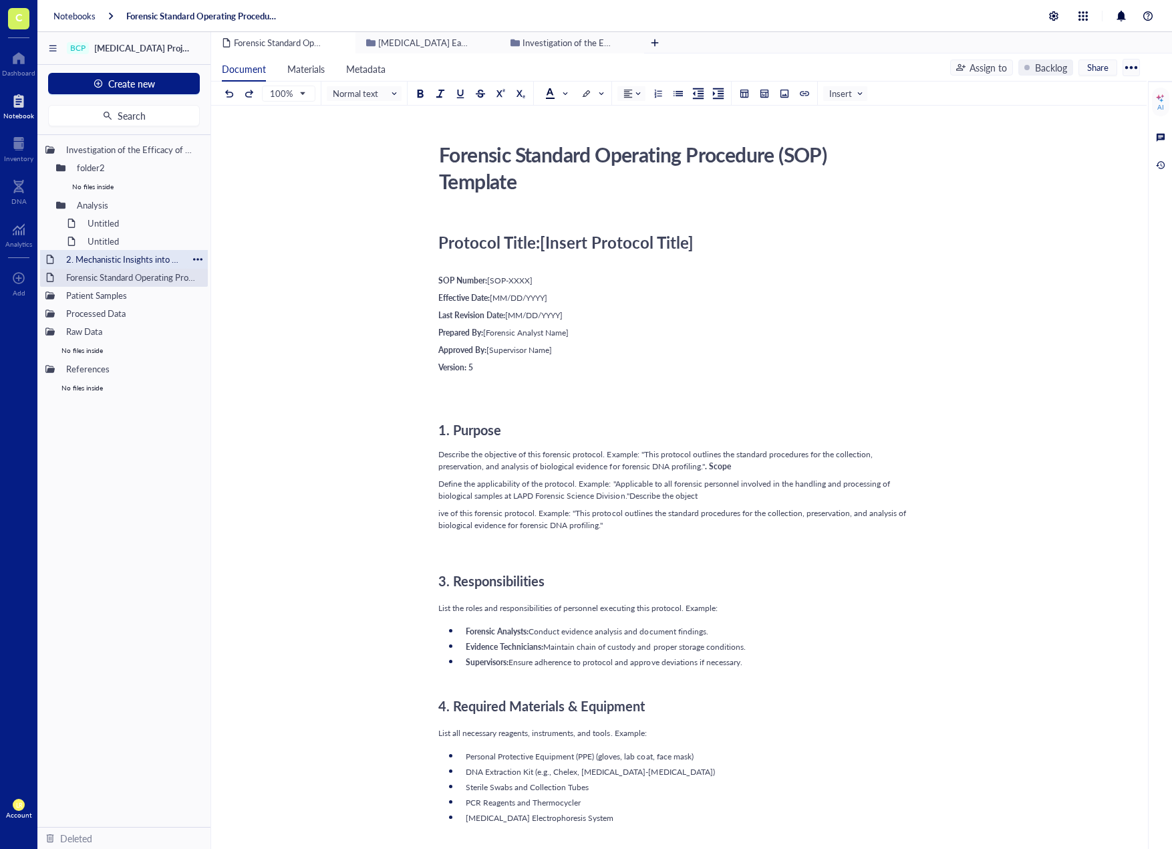
click at [138, 255] on div "2. Mechanistic Insights into the Anti-[MEDICAL_DATA] Activity of Anti-NMP22 Ant…" at bounding box center [124, 259] width 128 height 19
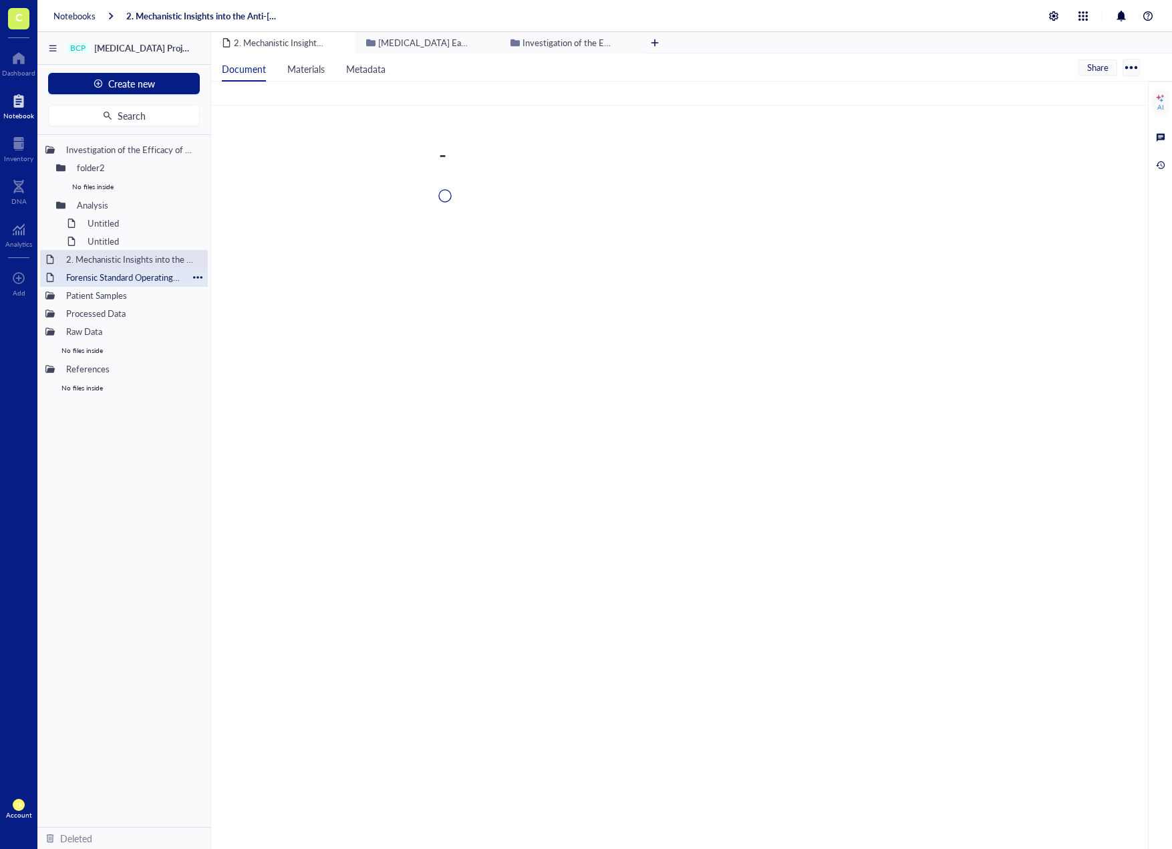
click at [129, 278] on div "Forensic Standard Operating Procedure (SOP) Template" at bounding box center [124, 277] width 128 height 19
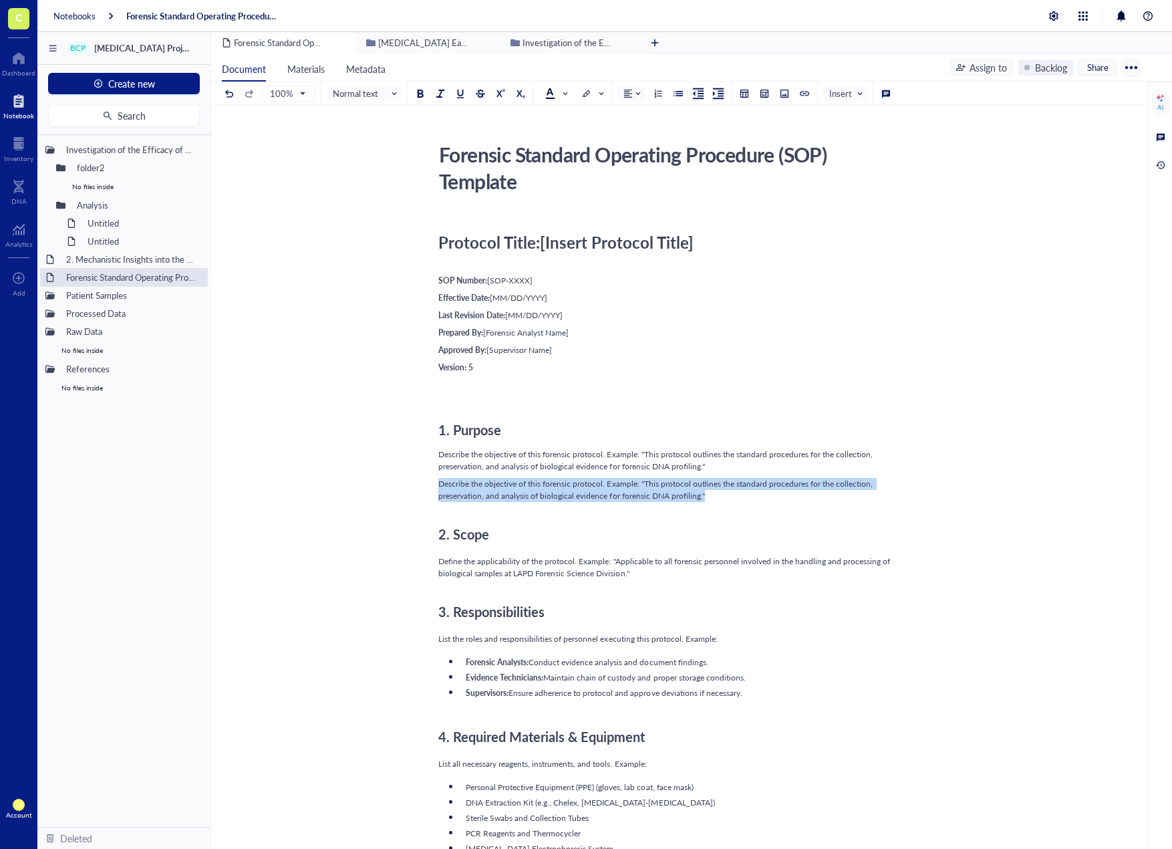
drag, startPoint x: 722, startPoint y: 502, endPoint x: 409, endPoint y: 485, distance: 313.3
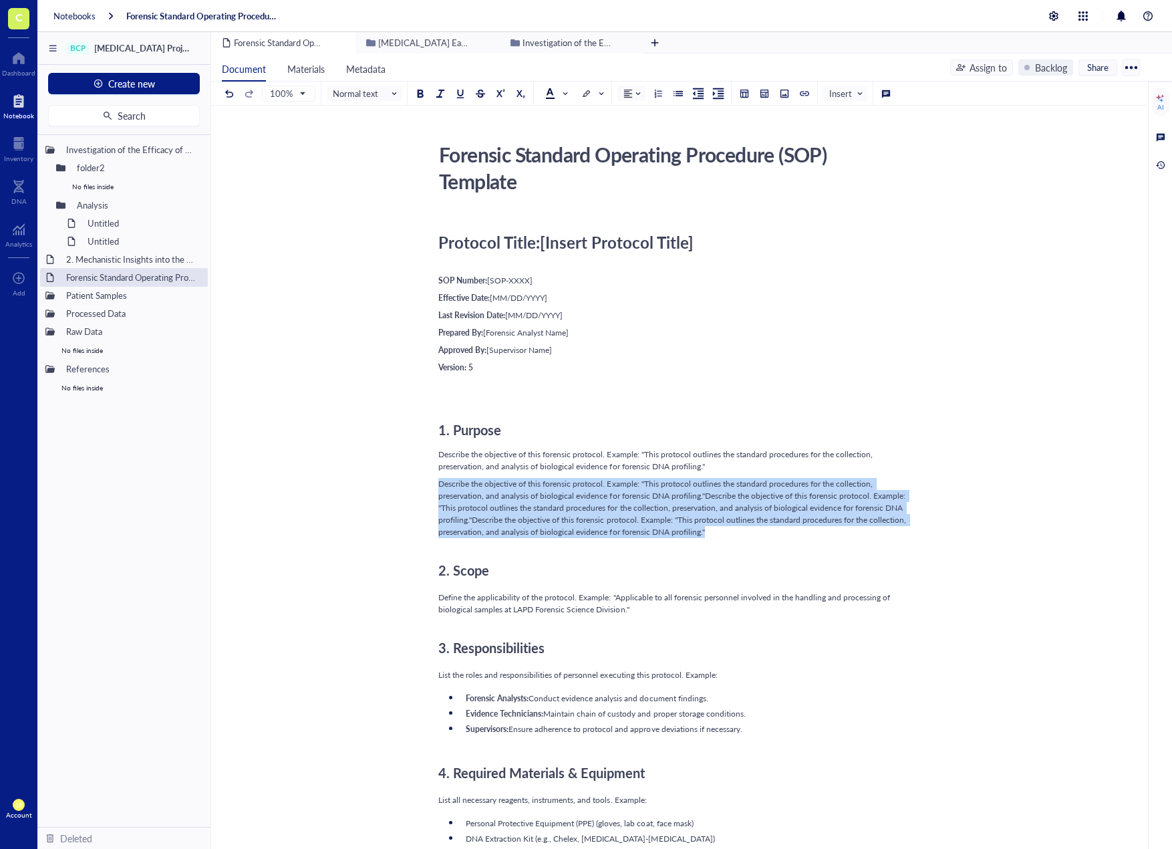
drag, startPoint x: 707, startPoint y: 531, endPoint x: 416, endPoint y: 483, distance: 295.5
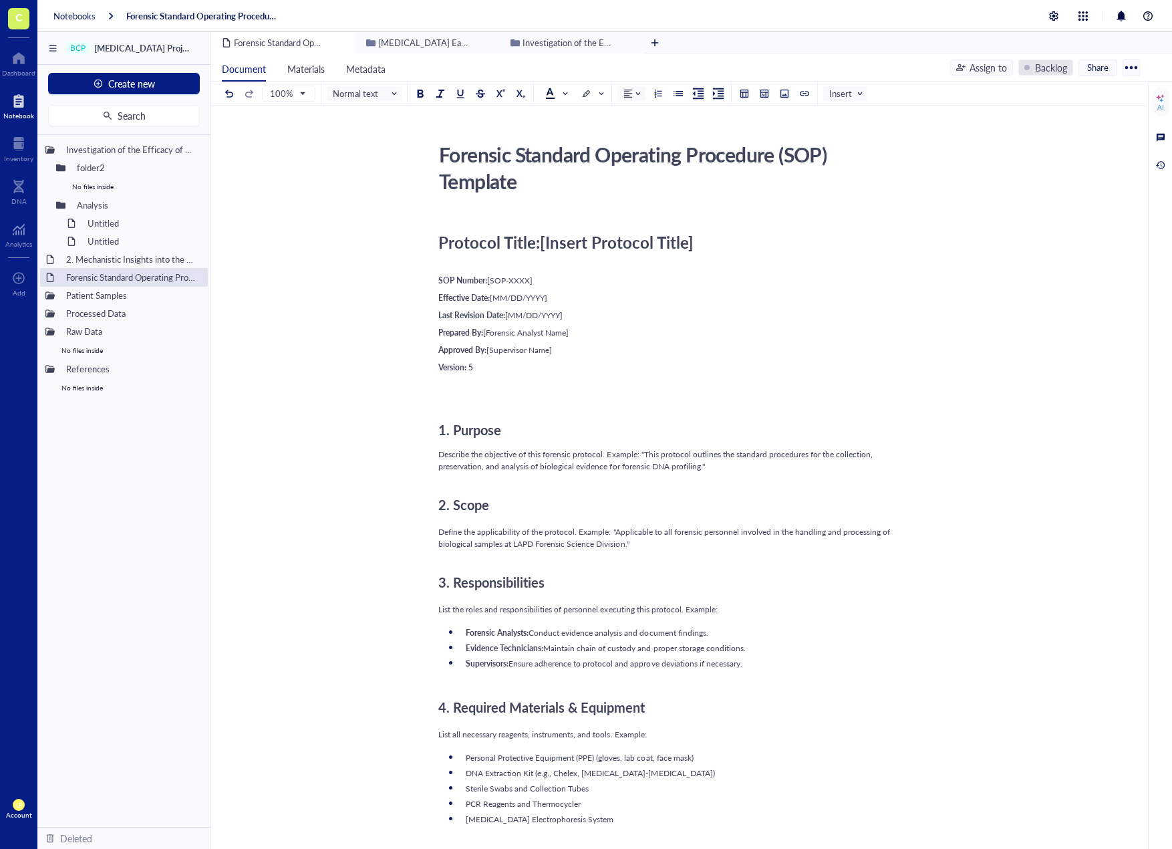
click at [1033, 70] on div "Backlog" at bounding box center [1046, 67] width 55 height 16
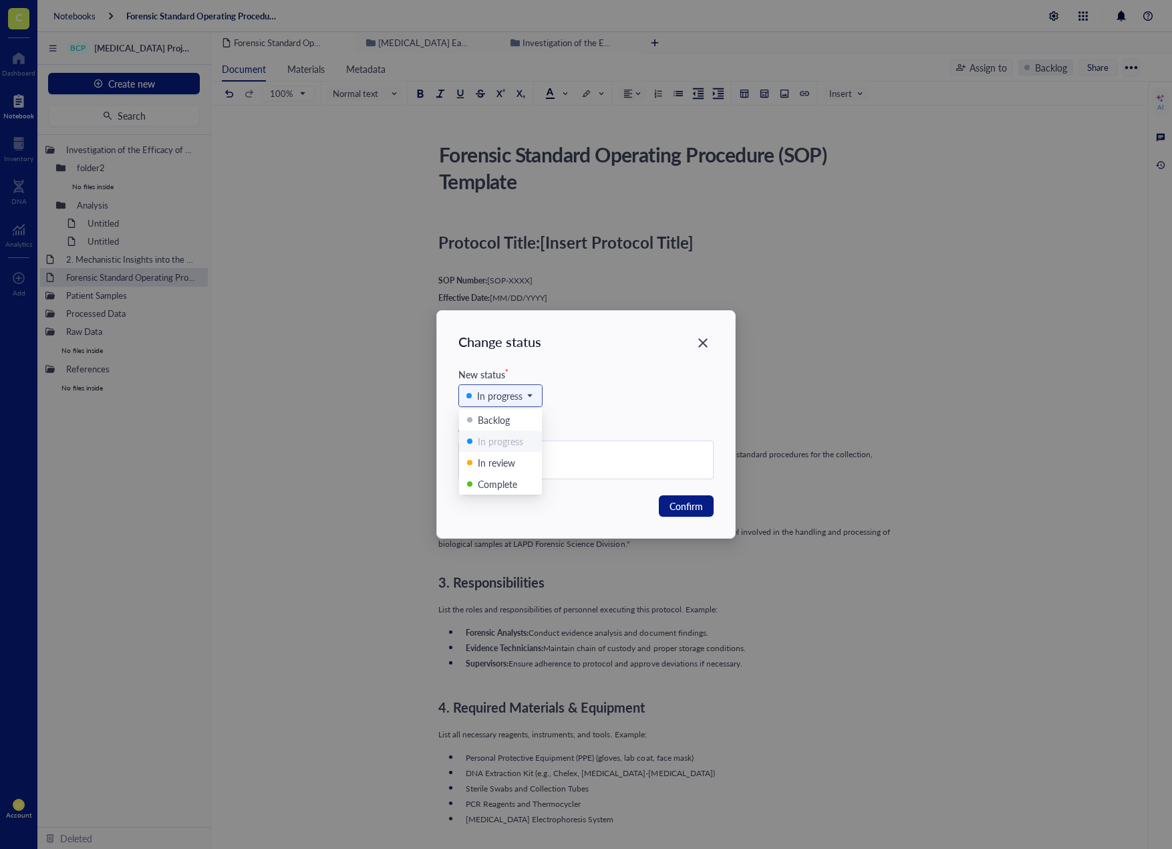
click at [508, 400] on div "In progress" at bounding box center [499, 395] width 45 height 15
click at [489, 465] on div "In review" at bounding box center [496, 462] width 37 height 15
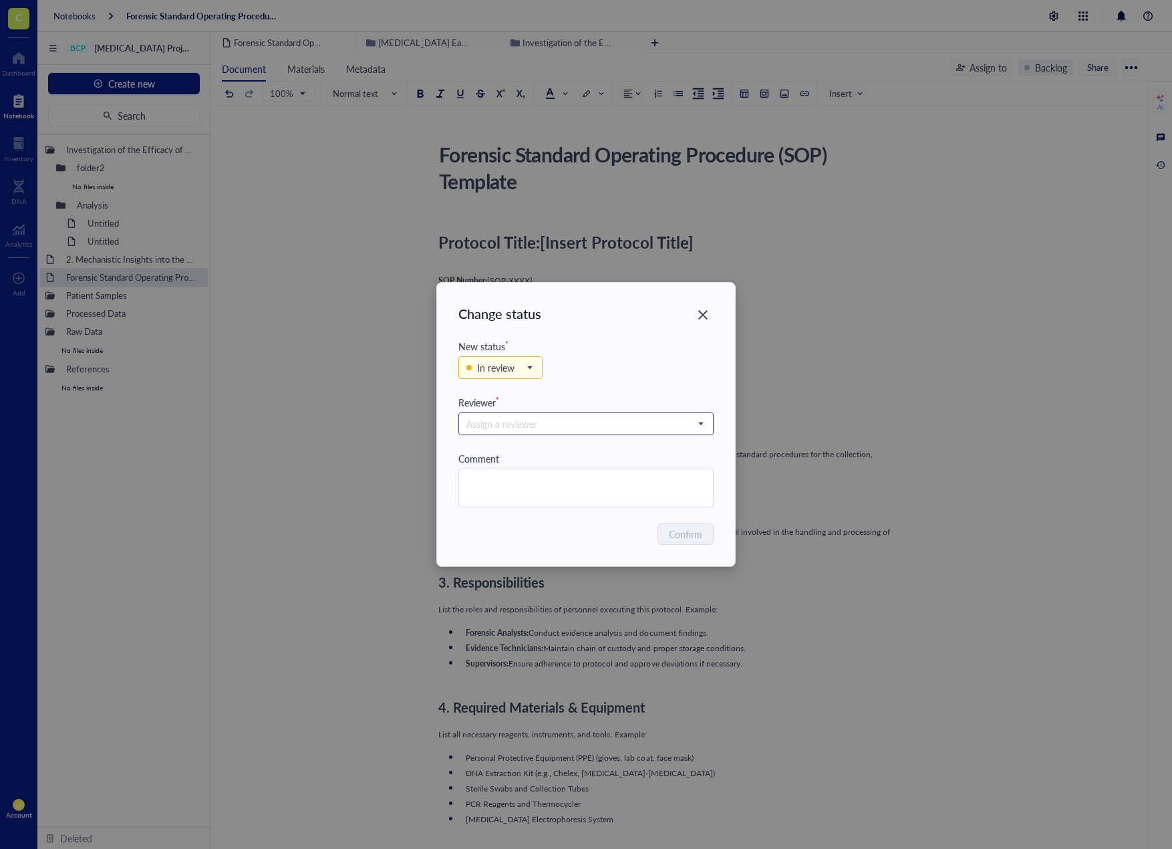
click at [589, 421] on input "search" at bounding box center [580, 424] width 227 height 20
click at [591, 463] on div "EB [PERSON_NAME]" at bounding box center [586, 470] width 238 height 16
click at [712, 314] on div "Close" at bounding box center [702, 314] width 21 height 21
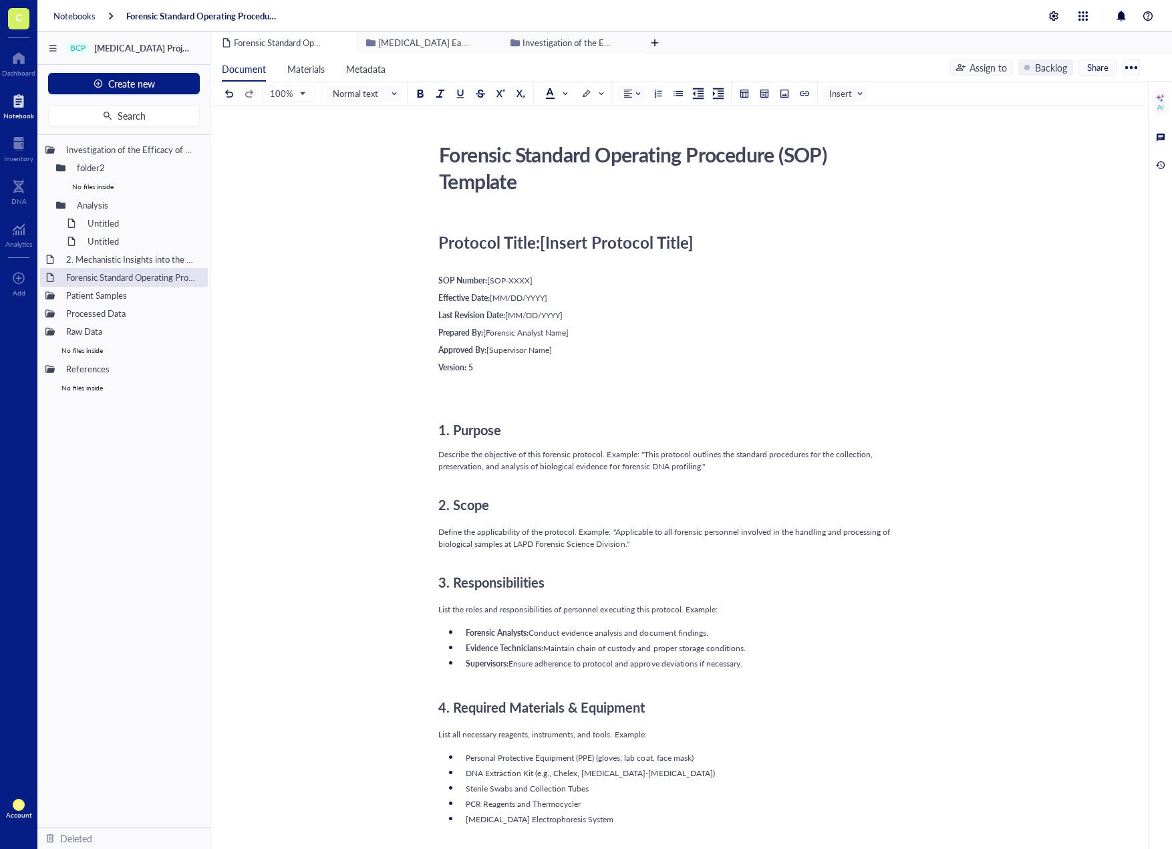
click at [872, 534] on span "Define the applicability of the protocol. Example: "Applicable to all forensic …" at bounding box center [665, 537] width 454 height 23
click at [503, 394] on div "1. Purpose" at bounding box center [676, 416] width 476 height 53
click at [612, 481] on div "2. Scope" at bounding box center [676, 499] width 476 height 43
click at [723, 471] on div "Describe the objective of this forensic protocol. Example: "This protocol outli…" at bounding box center [676, 460] width 476 height 24
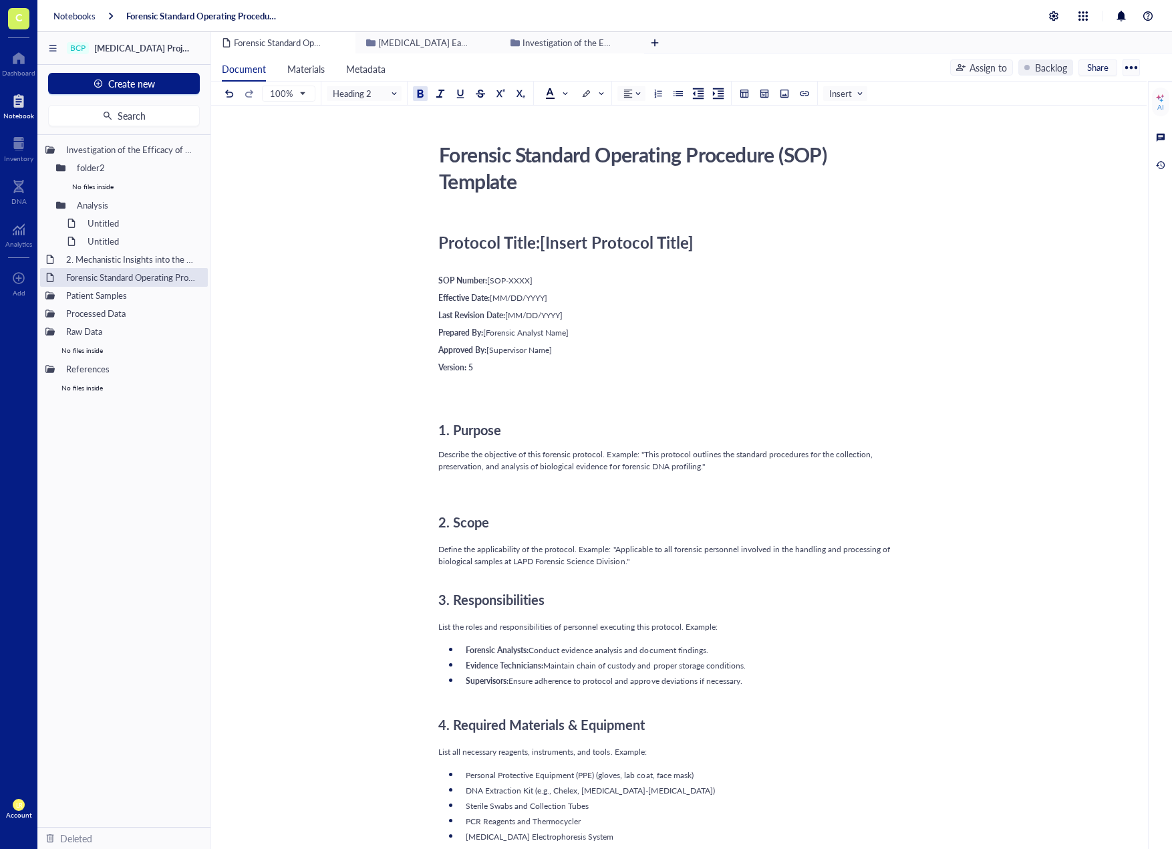
drag, startPoint x: 597, startPoint y: 495, endPoint x: 527, endPoint y: 489, distance: 69.8
click at [527, 489] on div "﻿" at bounding box center [676, 484] width 476 height 12
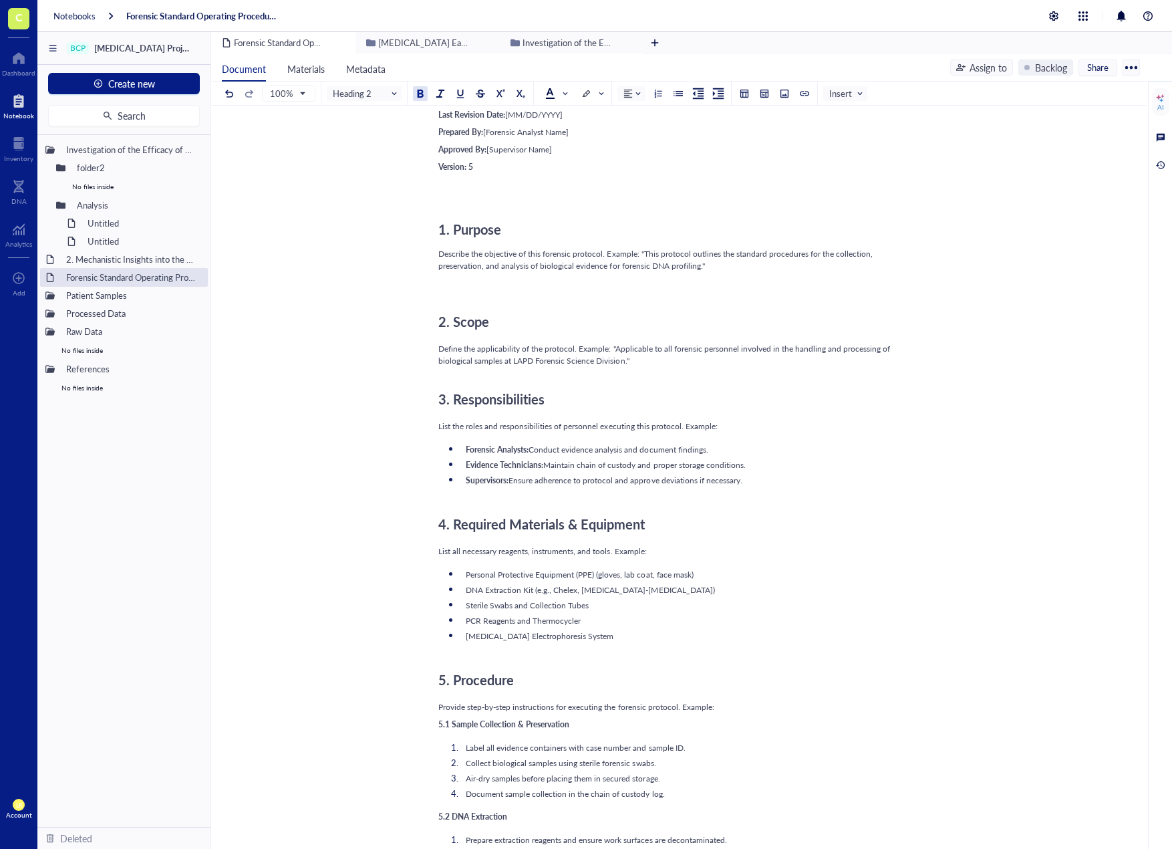
click at [714, 658] on div "5. Procedure" at bounding box center [676, 674] width 476 height 43
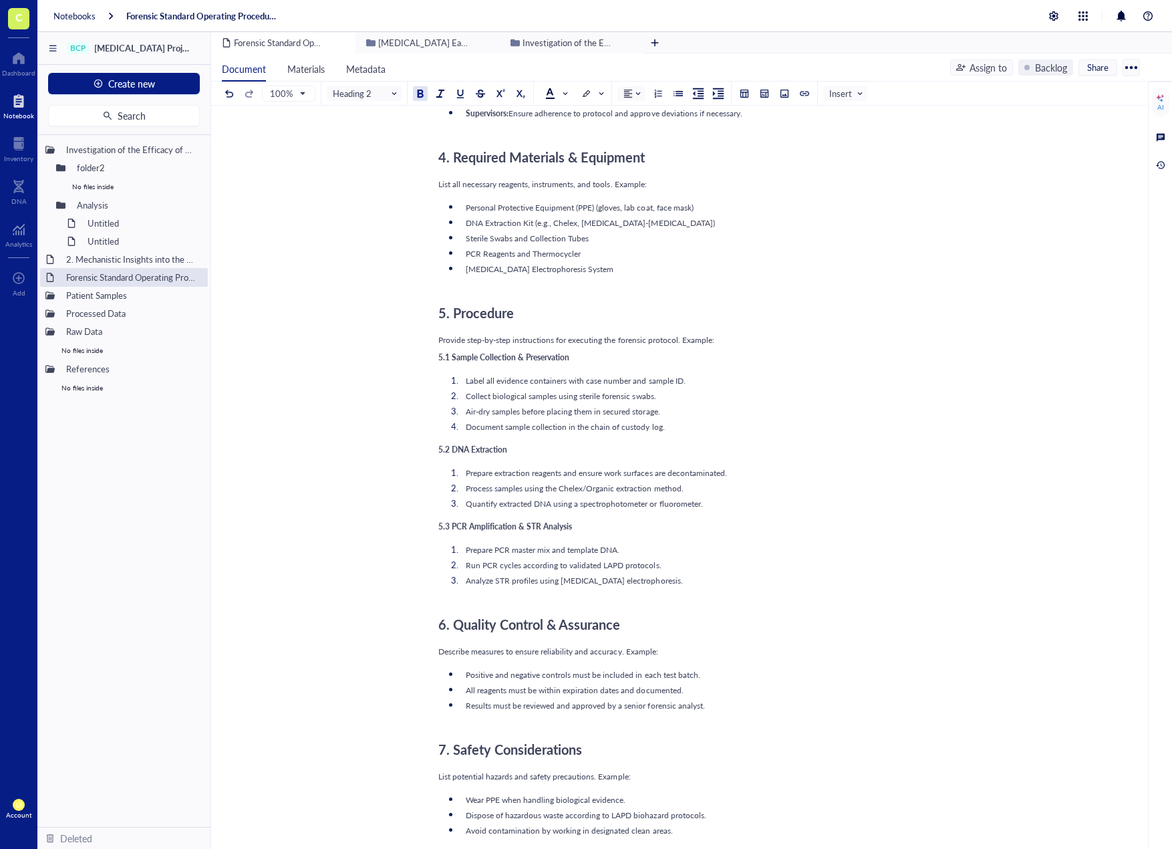
scroll to position [802, 0]
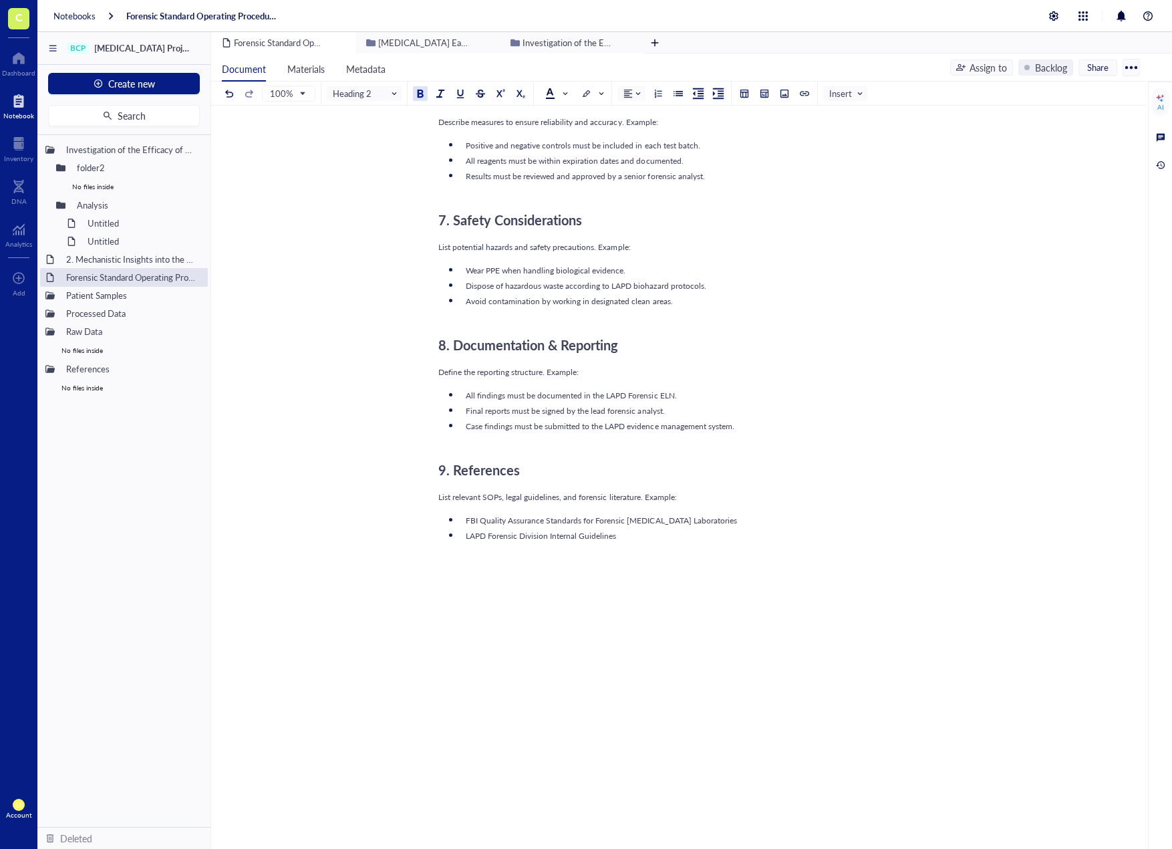
click at [882, 567] on div "Protocol Title: [Insert Protocol Title] ﻿ SOP Number: [SOP-XXXX] Effective Date…" at bounding box center [676, 6] width 476 height 1779
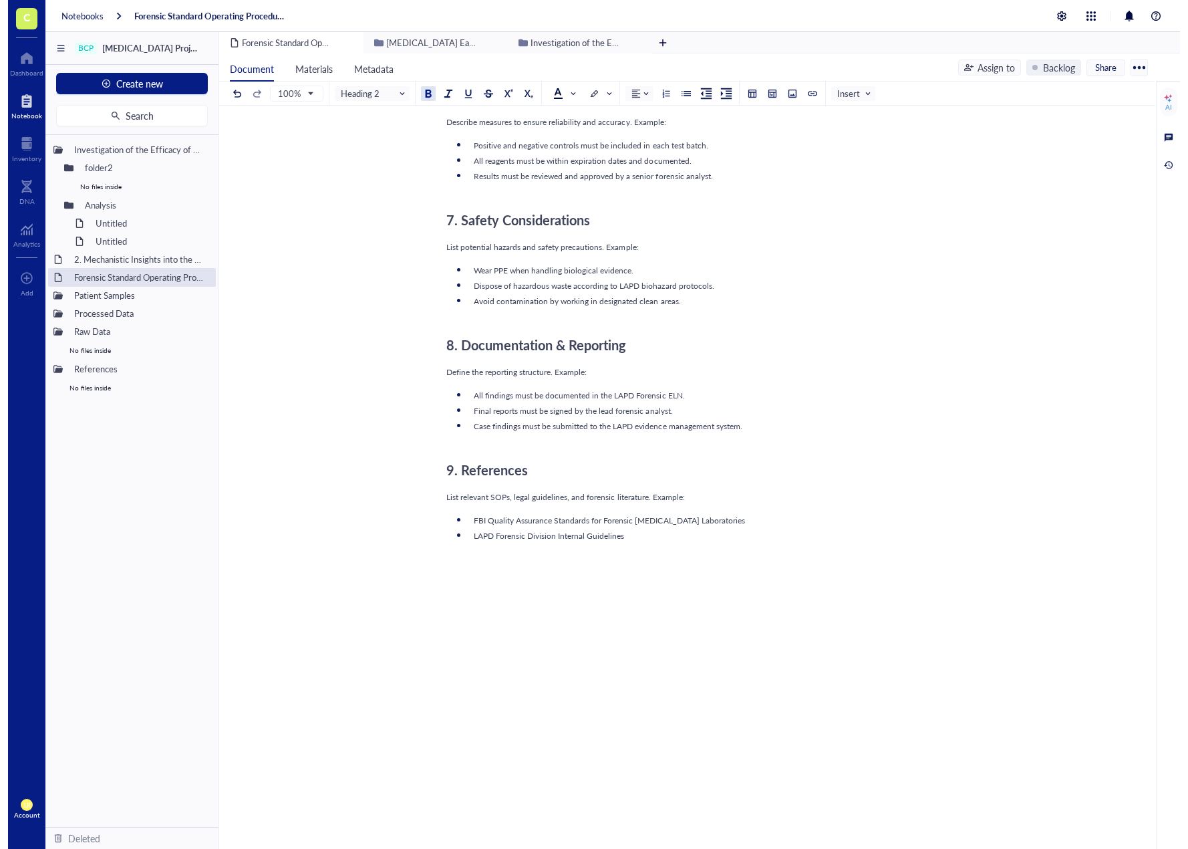
scroll to position [1120, 0]
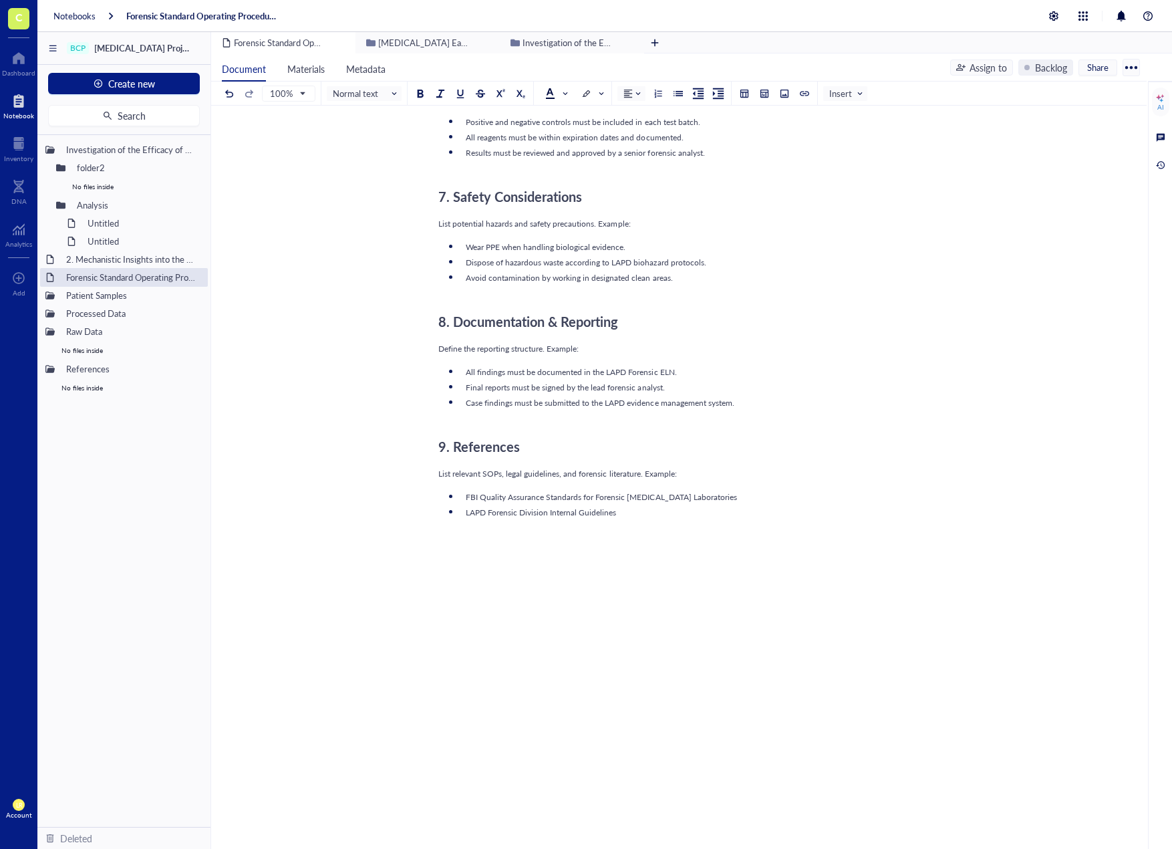
click at [488, 544] on div "﻿" at bounding box center [676, 537] width 476 height 17
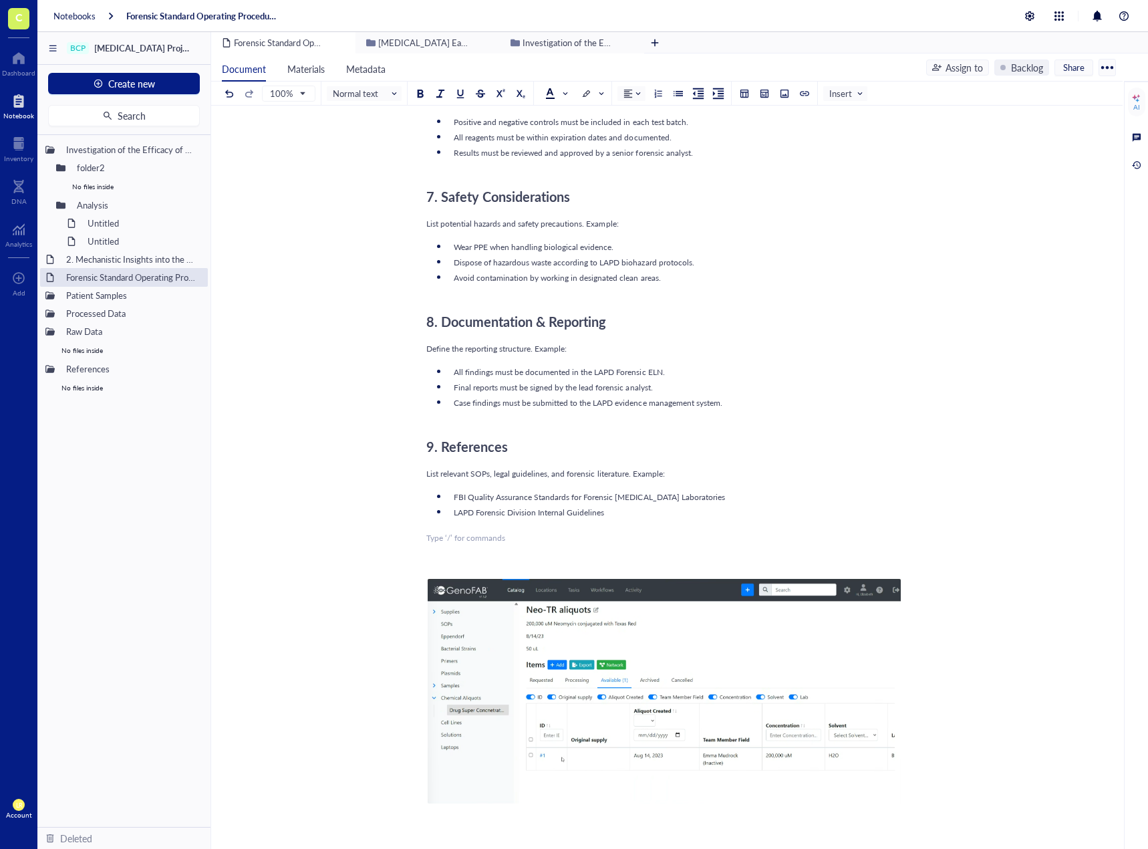
click at [733, 547] on div "Protocol Title: [Insert Protocol Title] ﻿ SOP Number: [SOP-XXXX] Effective Date…" at bounding box center [664, 110] width 476 height 2032
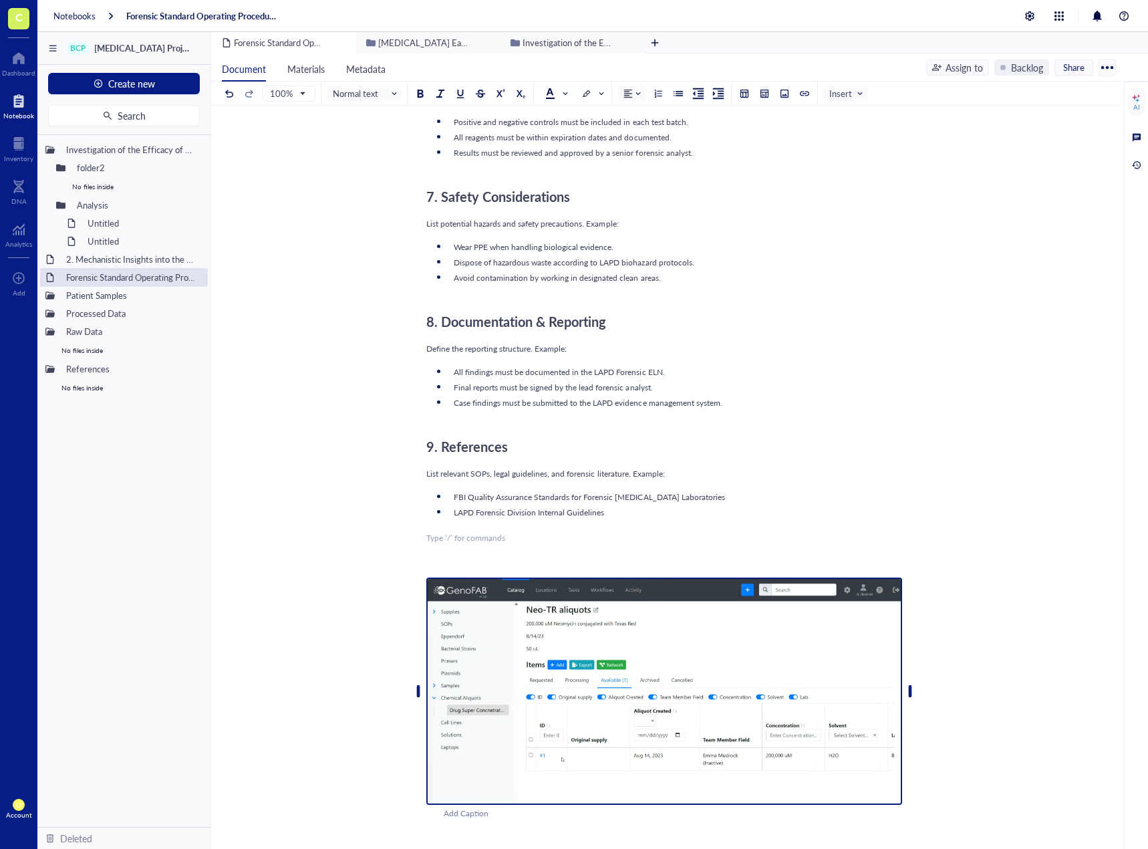
click at [662, 614] on img at bounding box center [664, 690] width 476 height 227
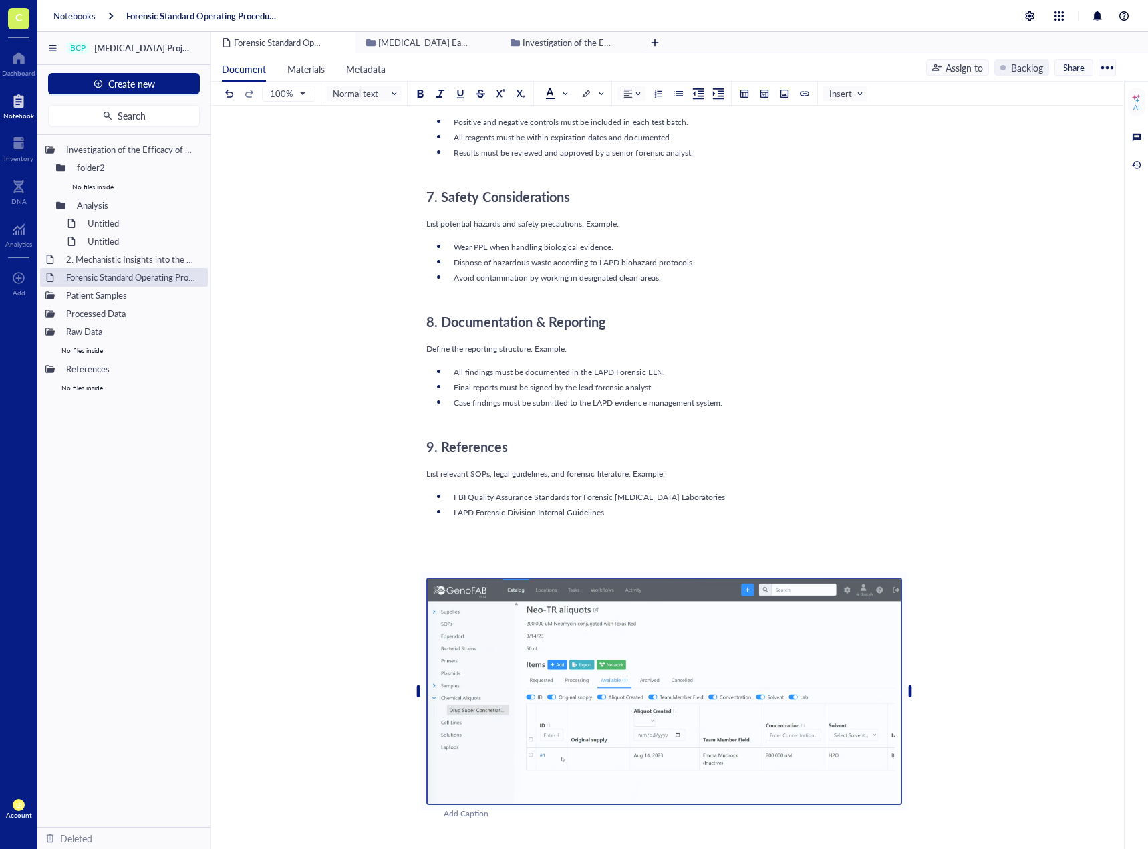
click at [660, 551] on div "Protocol Title: [Insert Protocol Title] ﻿ SOP Number: [SOP-XXXX] Effective Date…" at bounding box center [664, 110] width 476 height 2032
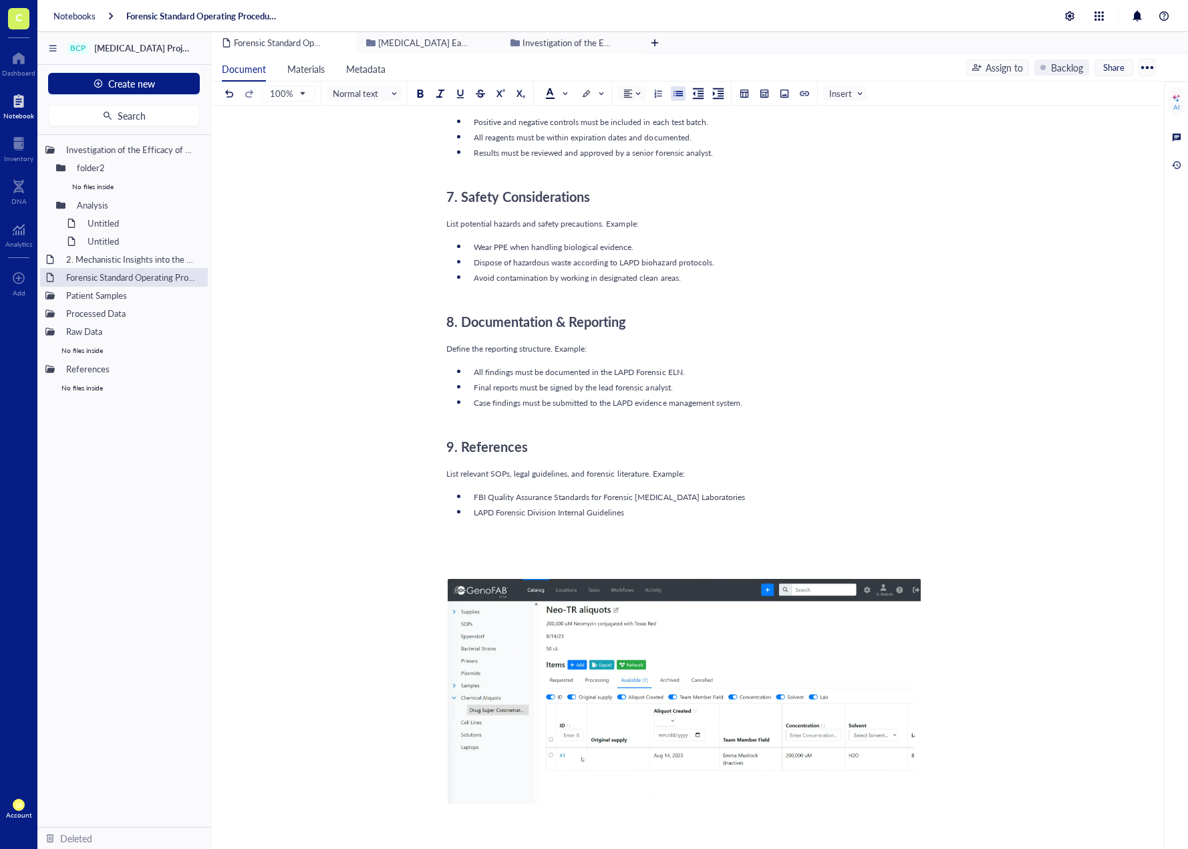
click at [807, 368] on div "All findings must be documented in the LAPD Forensic ELN." at bounding box center [698, 372] width 448 height 12
click at [817, 511] on div "LAPD Forensic Division Internal Guidelines" at bounding box center [698, 513] width 448 height 12
click at [819, 544] on div "﻿" at bounding box center [684, 537] width 476 height 17
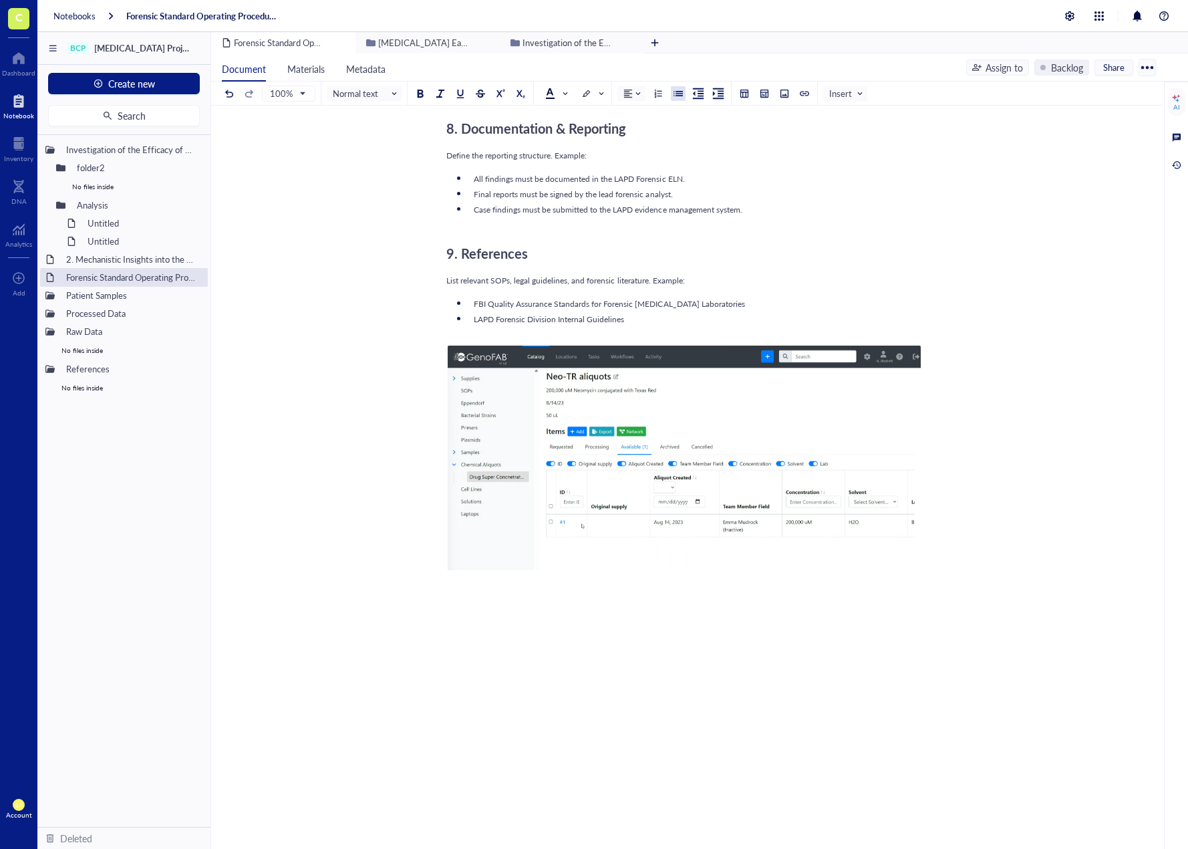
scroll to position [1333, 0]
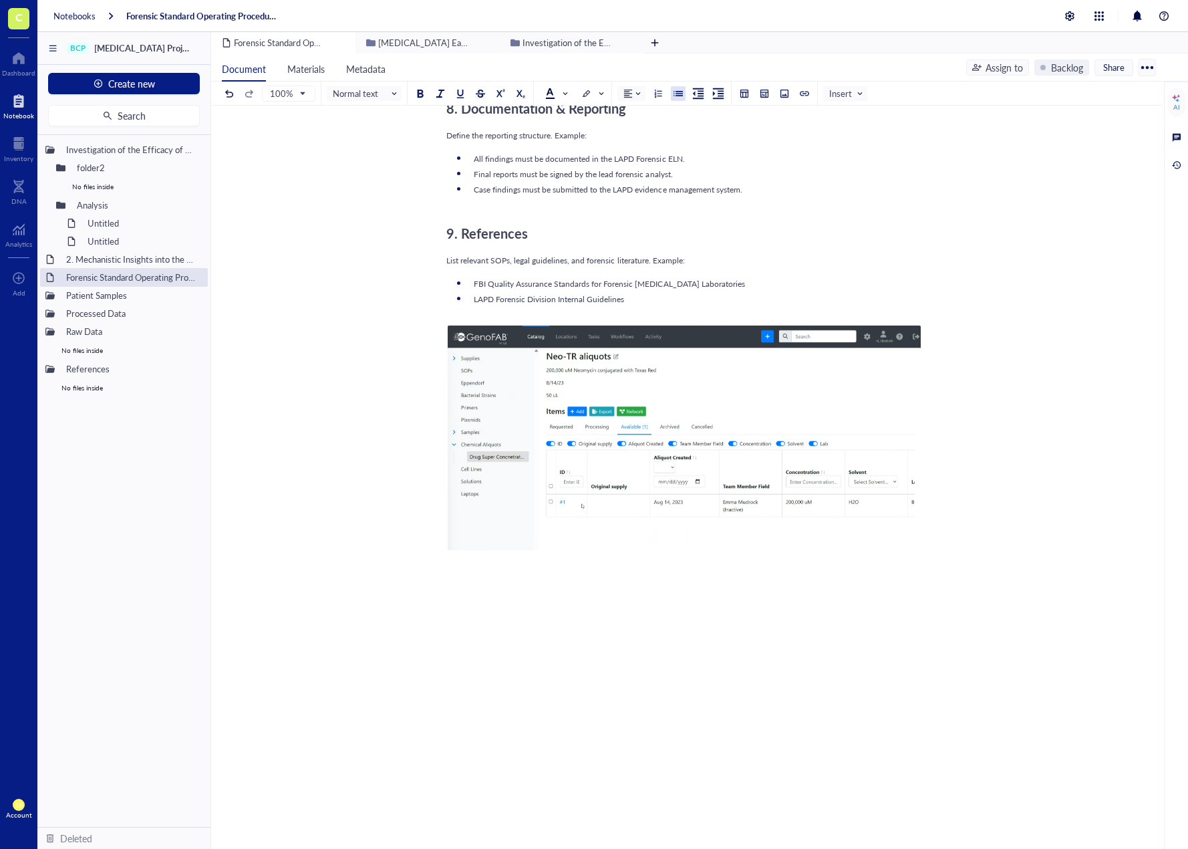
click at [801, 582] on div at bounding box center [684, 599] width 476 height 60
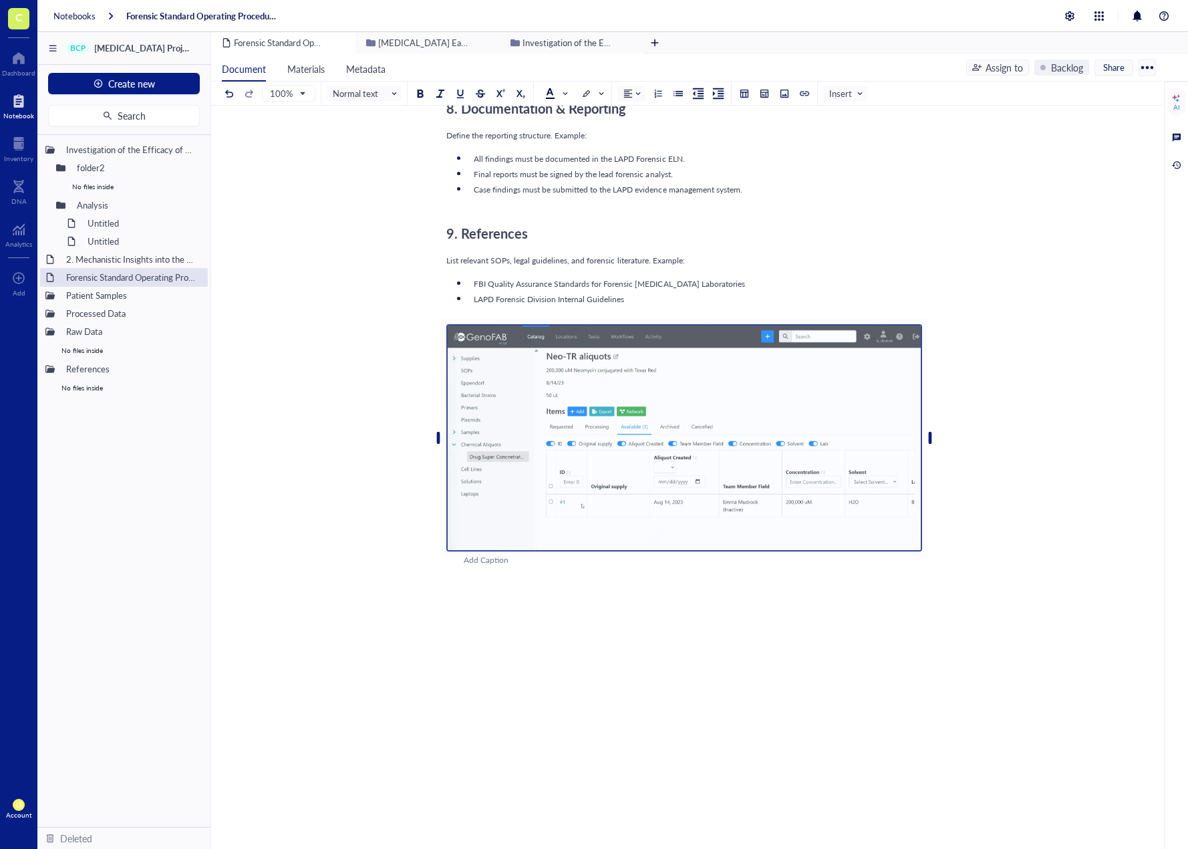
click at [793, 560] on div "Add Caption" at bounding box center [702, 560] width 476 height 13
click at [785, 586] on div at bounding box center [684, 599] width 476 height 60
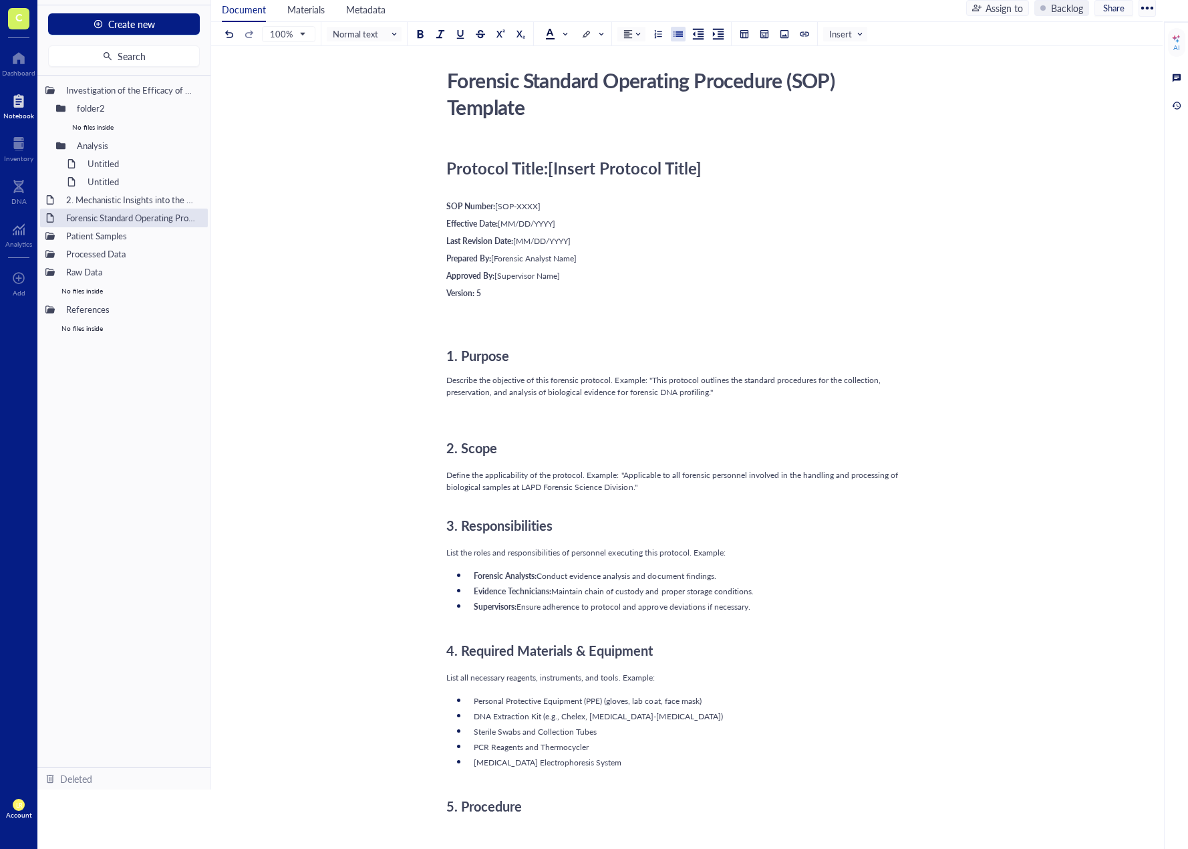
scroll to position [0, 0]
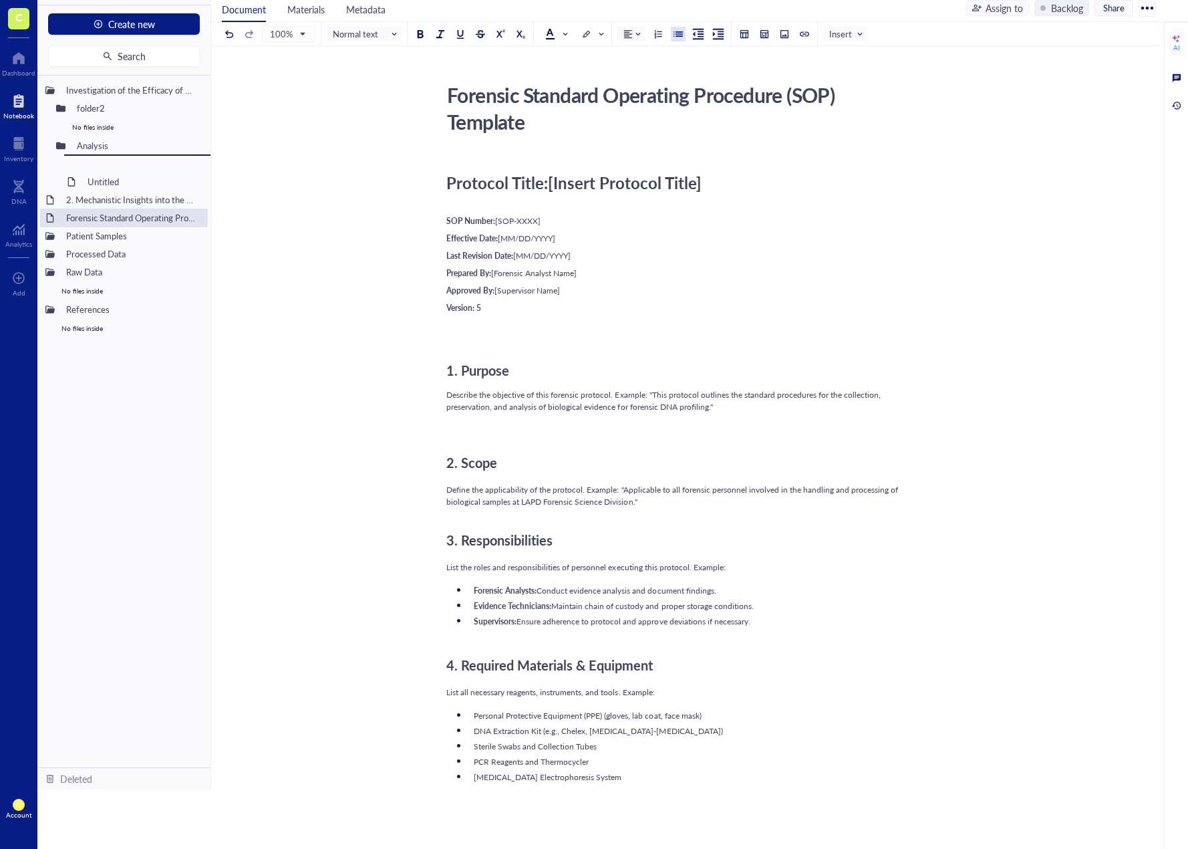
drag, startPoint x: 118, startPoint y: 188, endPoint x: 108, endPoint y: 159, distance: 30.9
click at [137, 192] on div "Investigation of the Efficacy of Anti-NMP22 folder2 No files inside Analysis Un…" at bounding box center [123, 422] width 173 height 692
drag, startPoint x: 104, startPoint y: 148, endPoint x: 106, endPoint y: 124, distance: 23.5
click at [106, 124] on div "BCP [MEDICAL_DATA] Project_Pr001 Create new Search Investigation of the Efficac…" at bounding box center [612, 397] width 1151 height 849
click at [56, 145] on div at bounding box center [60, 145] width 9 height 9
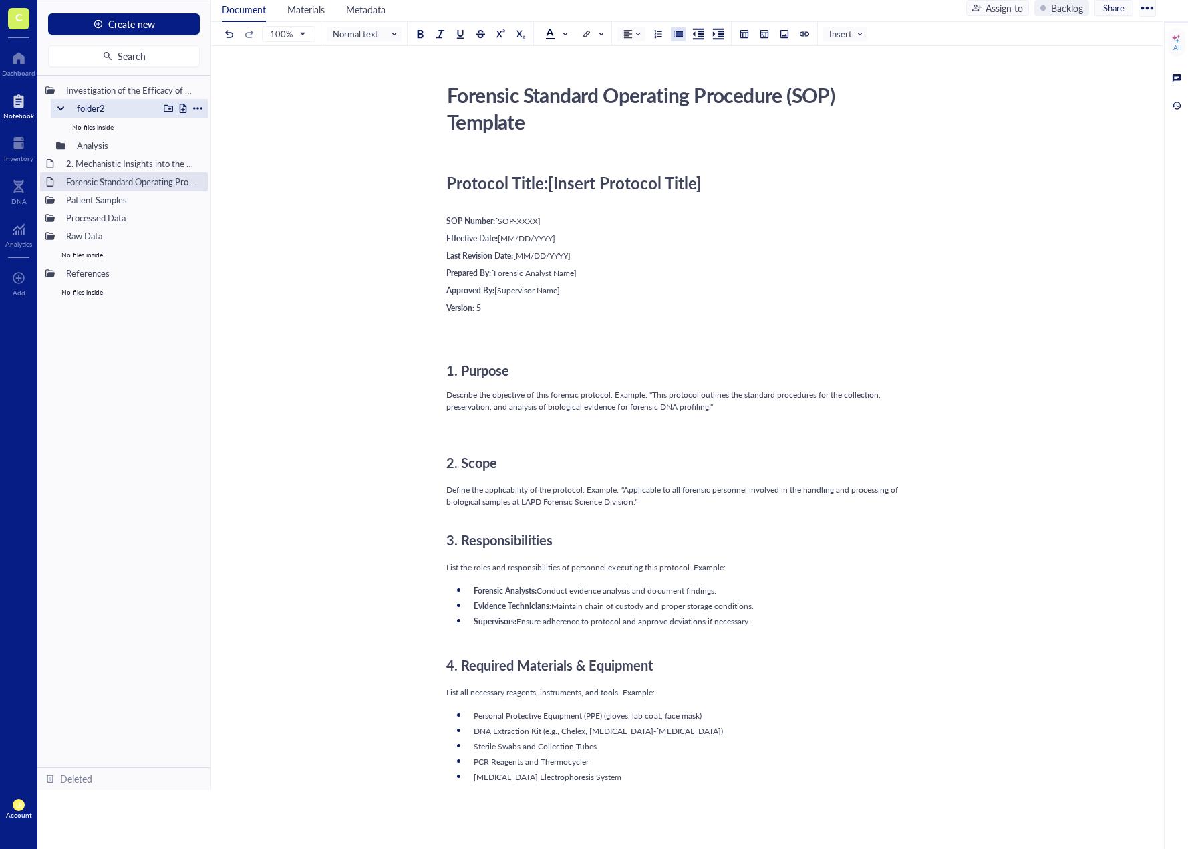
click at [64, 110] on div at bounding box center [60, 108] width 9 height 9
drag, startPoint x: 91, startPoint y: 128, endPoint x: 102, endPoint y: 152, distance: 25.7
click at [62, 108] on div at bounding box center [60, 108] width 9 height 9
click at [71, 127] on div at bounding box center [71, 126] width 9 height 9
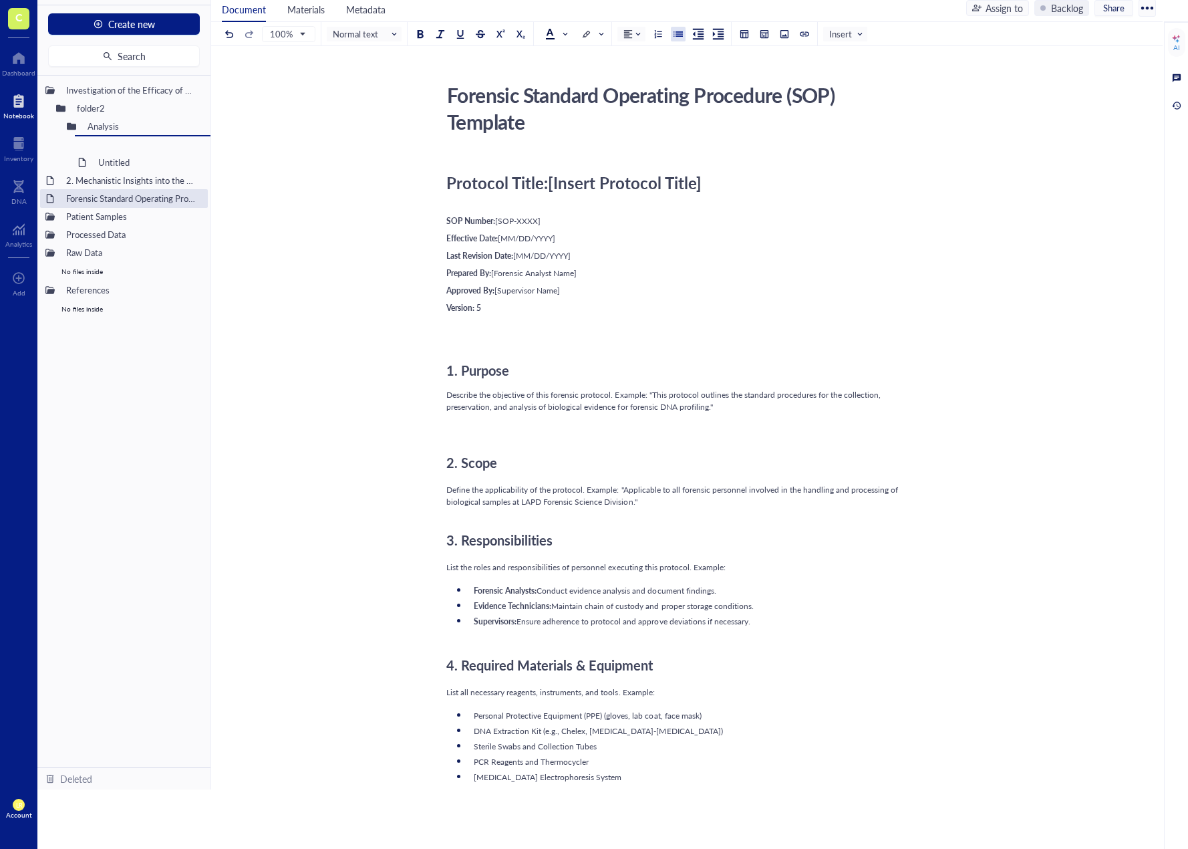
drag, startPoint x: 90, startPoint y: 165, endPoint x: 114, endPoint y: 172, distance: 25.6
click at [114, 172] on div "Investigation of the Efficacy of Anti-NMP22 folder2 Analysis Untitled Untitled …" at bounding box center [123, 422] width 173 height 692
click at [182, 128] on div at bounding box center [182, 126] width 9 height 9
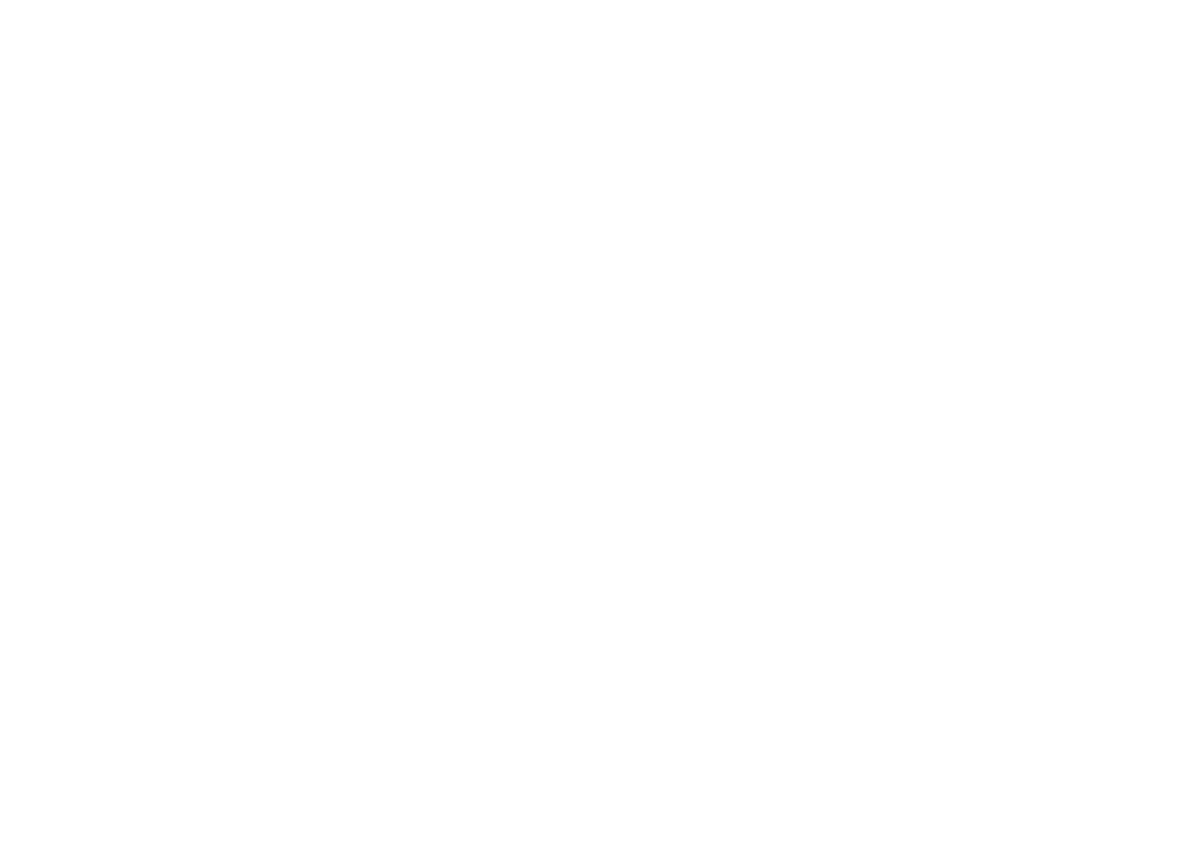
drag, startPoint x: 176, startPoint y: 106, endPoint x: 152, endPoint y: 90, distance: 29.1
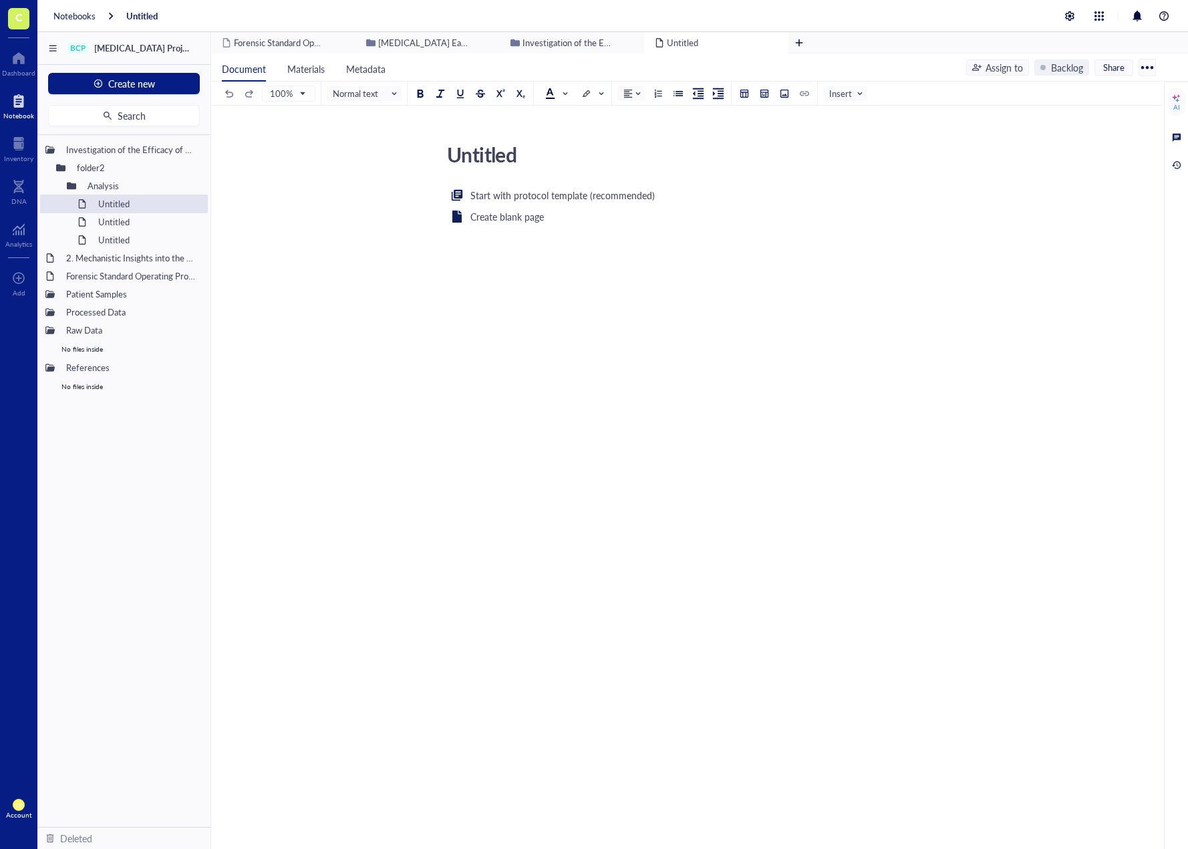
click at [531, 158] on textarea "Untitled" at bounding box center [679, 154] width 475 height 32
type textarea "Untitled1"
click at [542, 338] on div "Start with protocol template (recommended) Create blank page ﻿" at bounding box center [684, 316] width 476 height 258
click at [172, 437] on div "Investigation of the Efficacy of Anti-NMP22 folder2 Analysis Untitled Untitled …" at bounding box center [123, 481] width 173 height 692
click at [108, 225] on div "Untitled" at bounding box center [140, 222] width 96 height 19
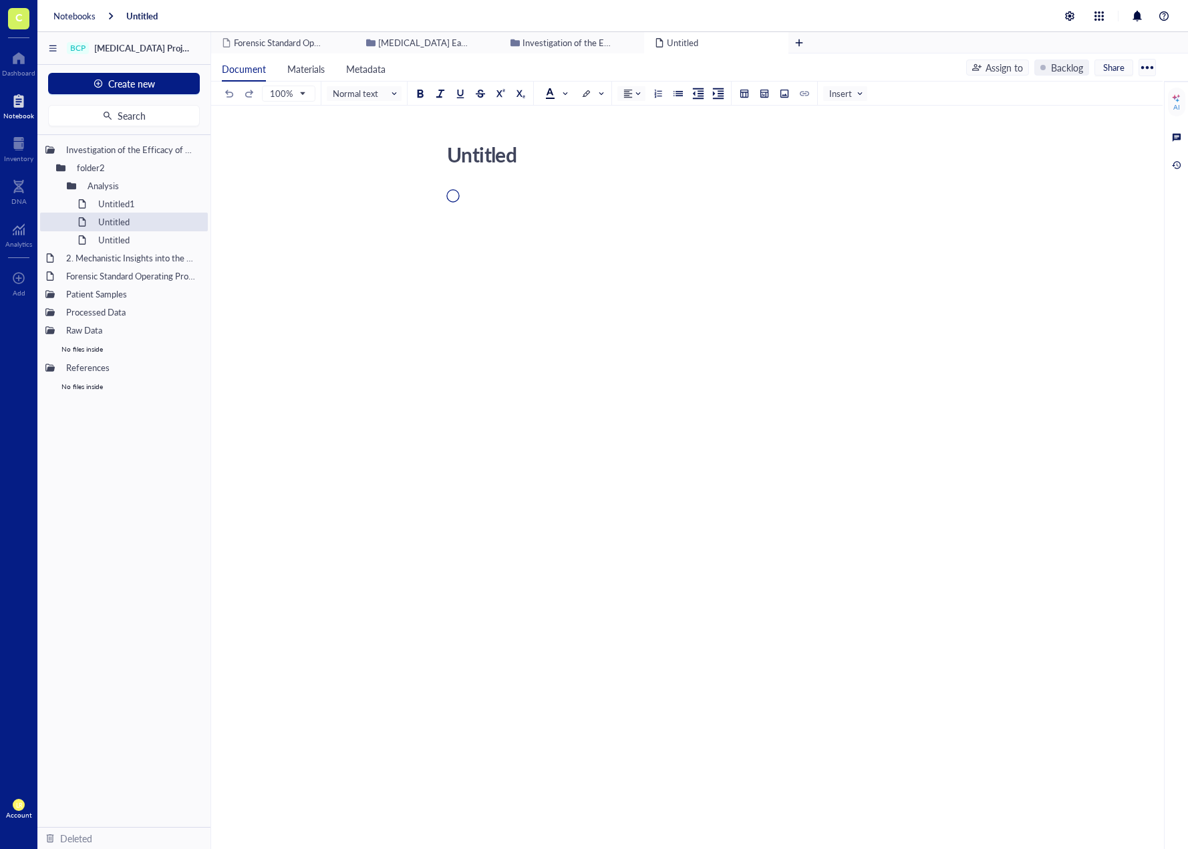
click at [517, 154] on div "Untitled Untitled" at bounding box center [684, 298] width 946 height 320
type textarea "Untitled2"
click at [492, 360] on div "gawgawgawgawgawgawgawga ddd dd ﻿ Materials.xlsx 12 KB ﻿ Type ‘/’ for commands" at bounding box center [684, 353] width 476 height 333
click at [136, 243] on div "Untitled" at bounding box center [140, 240] width 96 height 19
click at [515, 156] on textarea "Untitled" at bounding box center [679, 154] width 475 height 32
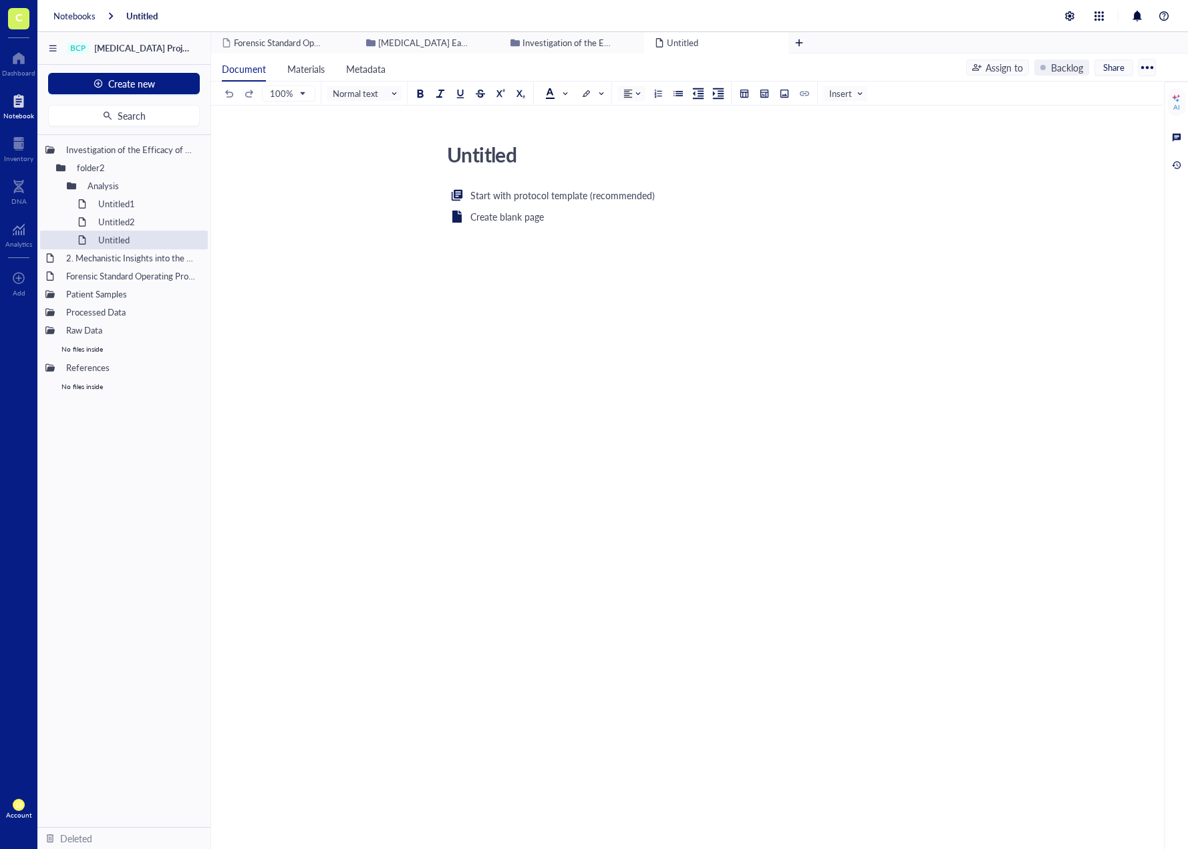
type textarea "Untitled3"
click at [453, 364] on div "Start with protocol template (recommended) Create blank page ﻿" at bounding box center [684, 316] width 476 height 258
click at [180, 416] on div "Investigation of the Efficacy of Anti-NMP22 folder2 Analysis Untitled1 Untitled…" at bounding box center [123, 481] width 173 height 692
drag, startPoint x: 137, startPoint y: 204, endPoint x: 141, endPoint y: 255, distance: 51.6
drag, startPoint x: 114, startPoint y: 206, endPoint x: 119, endPoint y: 217, distance: 12.6
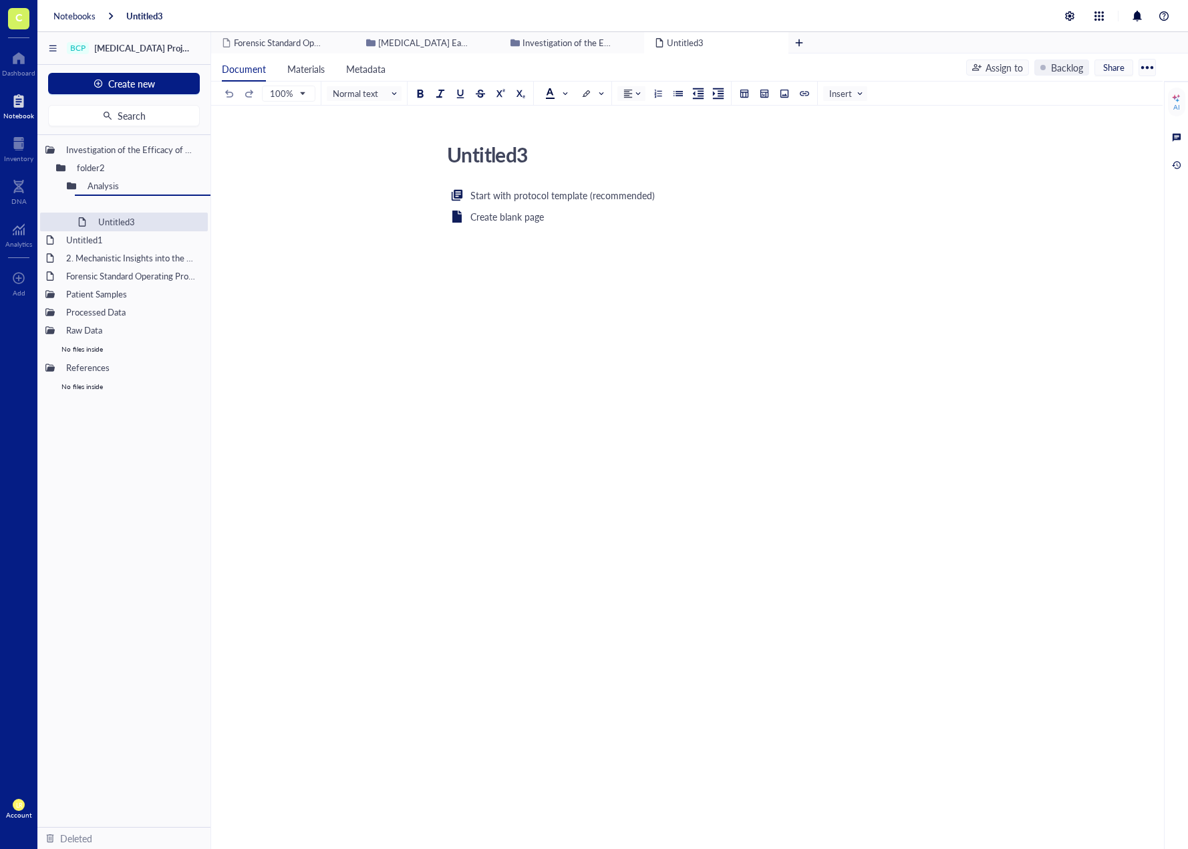
click at [119, 217] on div "Investigation of the Efficacy of Anti-NMP22 folder2 Analysis Untitled2 Untitled…" at bounding box center [123, 481] width 173 height 692
drag, startPoint x: 94, startPoint y: 241, endPoint x: 119, endPoint y: 233, distance: 26.6
click at [119, 233] on div "BCP Bladder Cancer Project_Pr001 Create new Search Investigation of the Efficac…" at bounding box center [612, 456] width 1151 height 849
drag, startPoint x: 86, startPoint y: 243, endPoint x: 115, endPoint y: 216, distance: 40.2
click at [115, 216] on div "Investigation of the Efficacy of Anti-NMP22 folder2 Analysis Untitled2 Untitled…" at bounding box center [123, 481] width 173 height 692
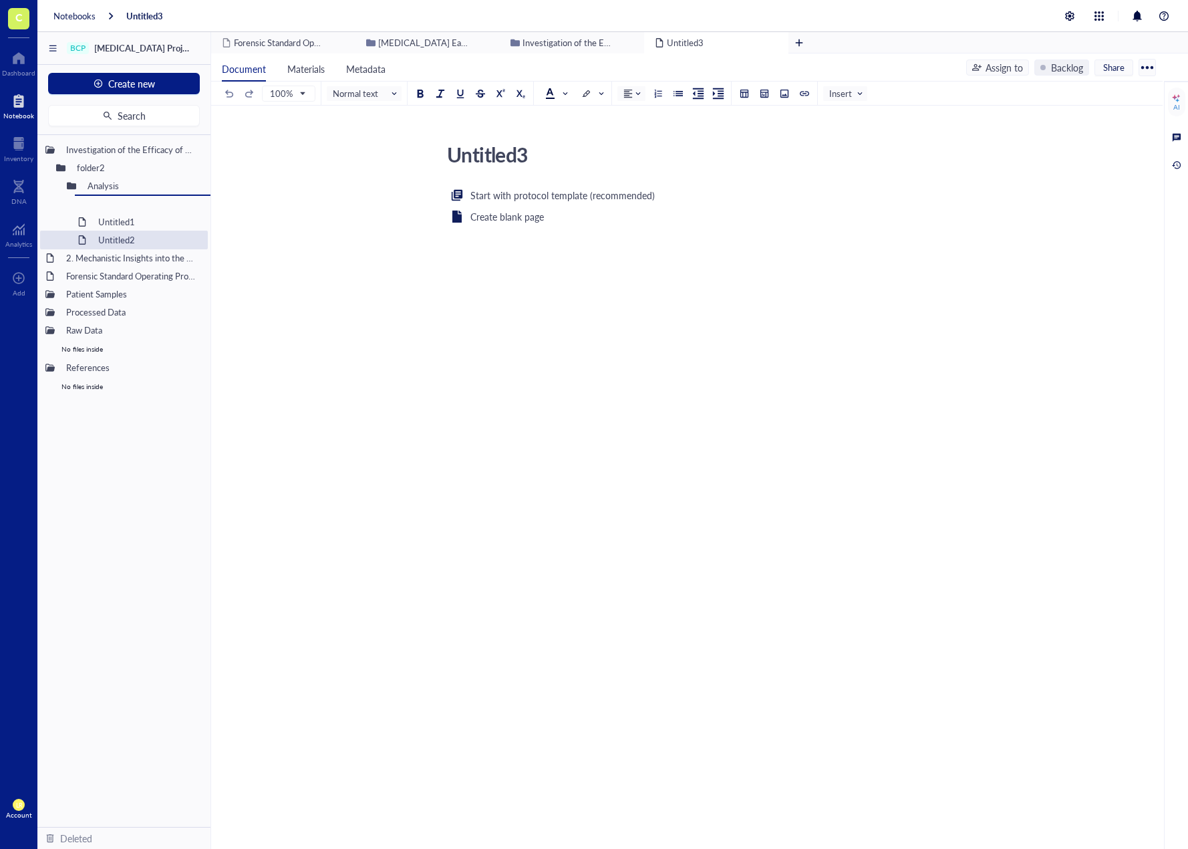
drag, startPoint x: 120, startPoint y: 239, endPoint x: 146, endPoint y: 220, distance: 32.5
click at [146, 220] on div "Investigation of the Efficacy of Anti-NMP22 folder2 Analysis Untitled1 Untitled…" at bounding box center [123, 481] width 173 height 692
drag, startPoint x: 104, startPoint y: 207, endPoint x: 117, endPoint y: 238, distance: 33.3
drag, startPoint x: 122, startPoint y: 222, endPoint x: 124, endPoint y: 233, distance: 11.5
click at [124, 233] on div "Investigation of the Efficacy of Anti-NMP22 folder2 Analysis Untitled1 Untitled…" at bounding box center [123, 481] width 173 height 692
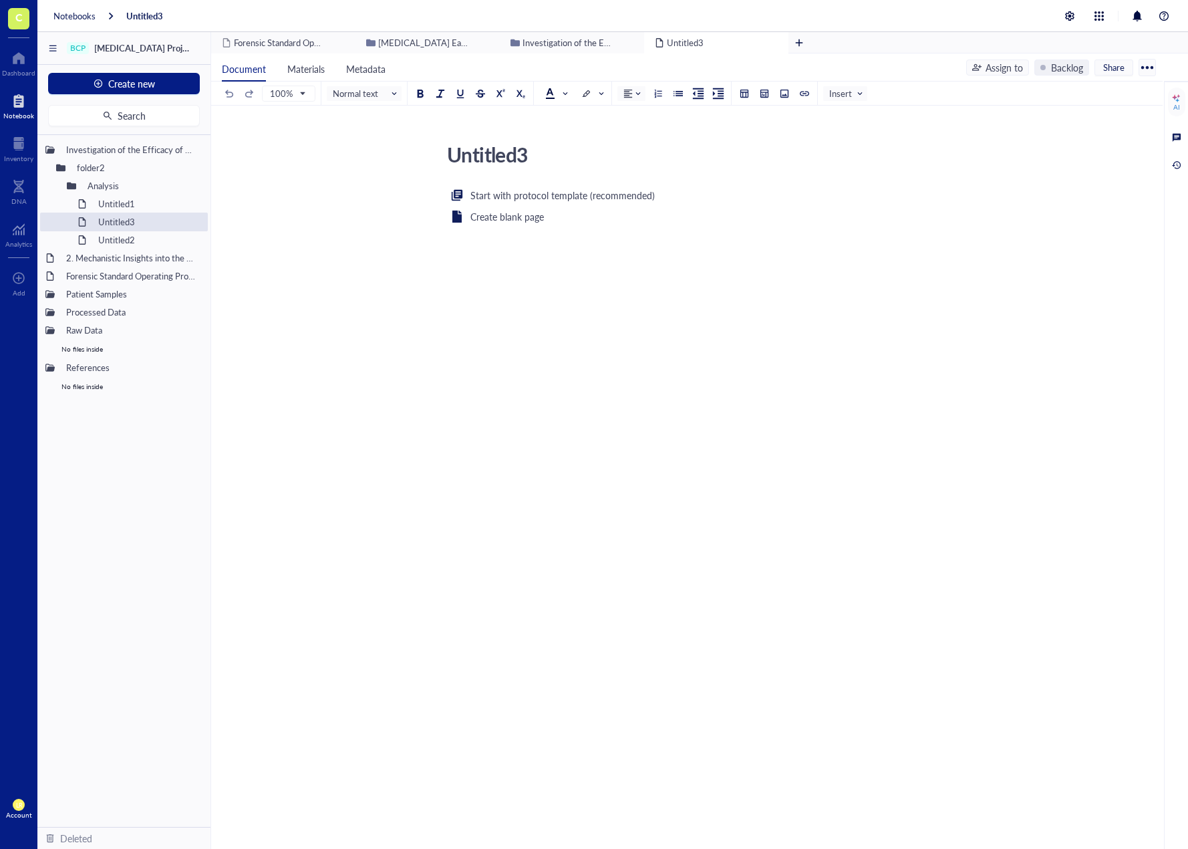
drag, startPoint x: 126, startPoint y: 243, endPoint x: 134, endPoint y: 217, distance: 27.1
click at [134, 217] on div "BCP Bladder Cancer Project_Pr001 Create new Search Investigation of the Efficac…" at bounding box center [612, 456] width 1151 height 849
click at [123, 232] on div "Investigation of the Efficacy of Anti-NMP22 folder2 Analysis Untitled1 Untitled…" at bounding box center [123, 481] width 173 height 692
click at [589, 419] on div "Start with protocol template (recommended) Create blank page ﻿" at bounding box center [684, 316] width 476 height 258
click at [797, 781] on div "Untitled3 Untitled3 Start with protocol template (recommended) Create blank pag…" at bounding box center [687, 489] width 952 height 767
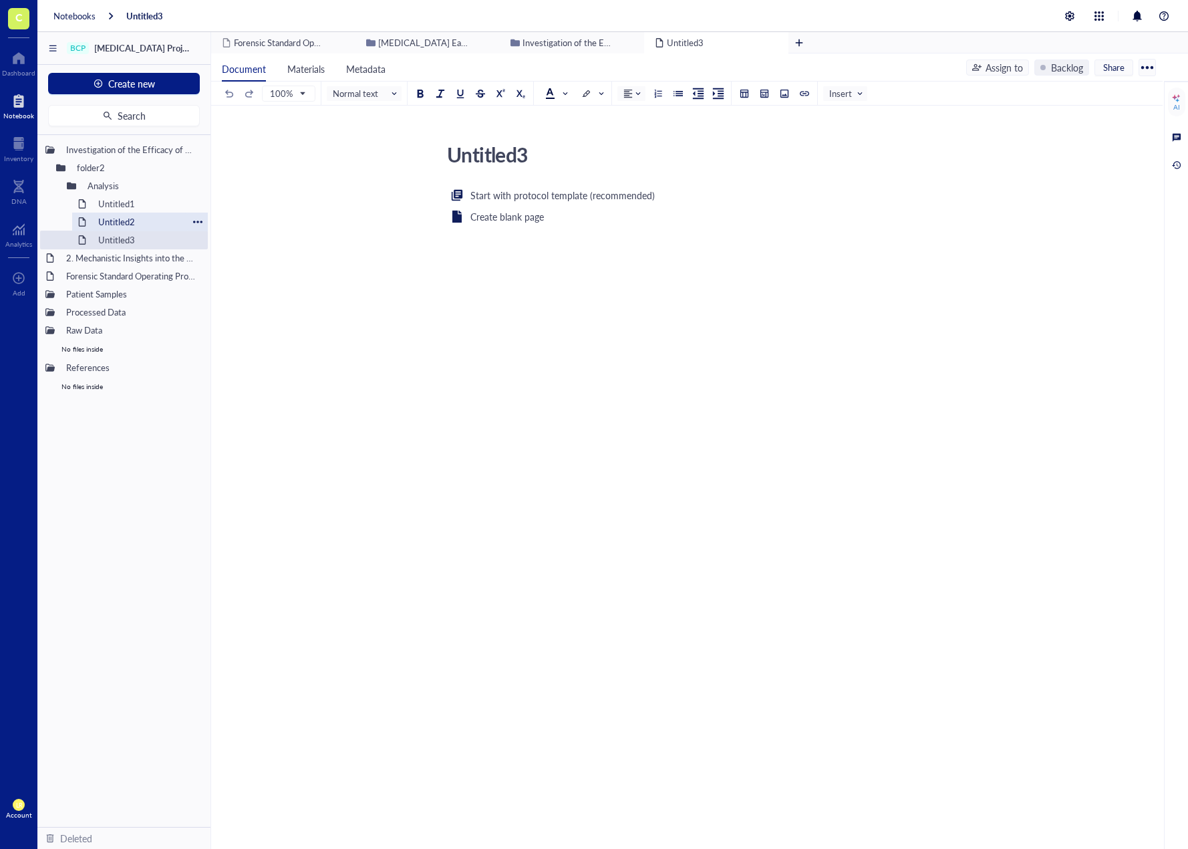
click at [118, 223] on div "Untitled2" at bounding box center [140, 222] width 96 height 19
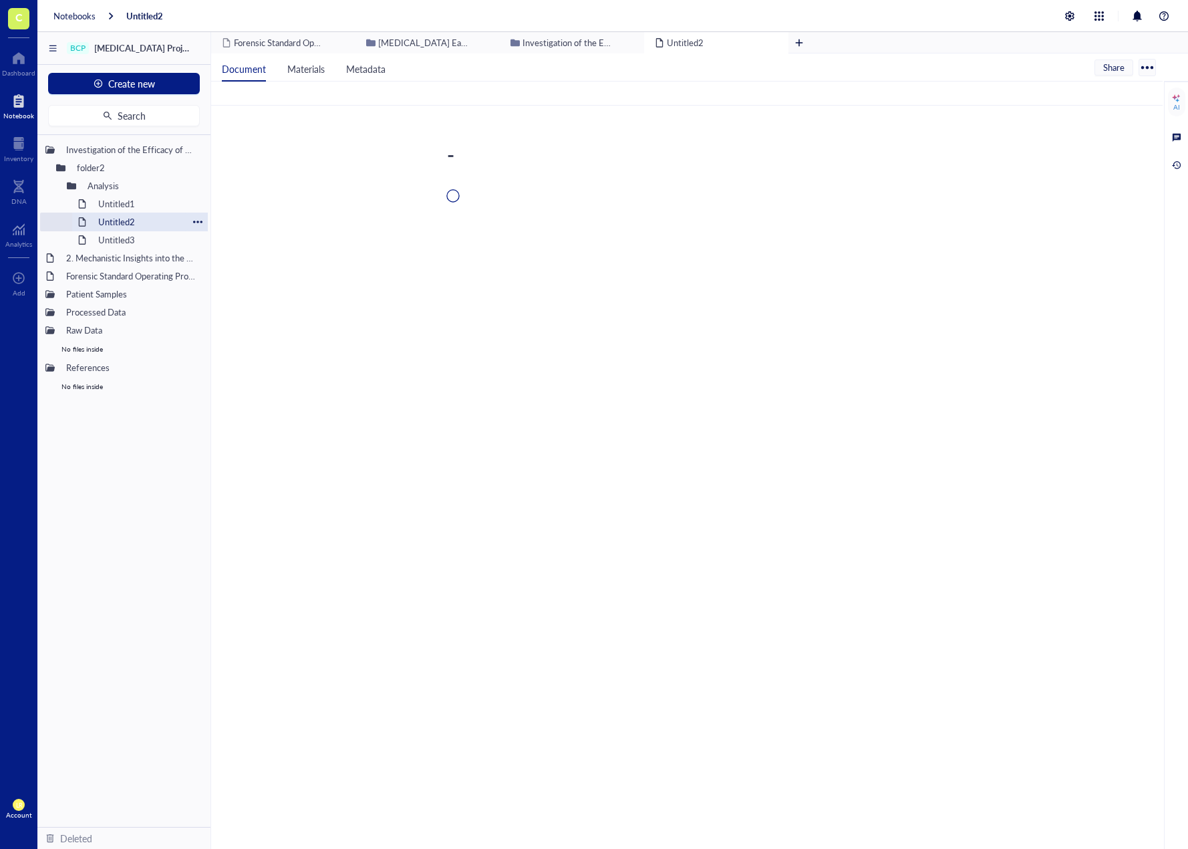
click at [127, 203] on div "Untitled1" at bounding box center [147, 203] width 110 height 19
